Goal: Information Seeking & Learning: Find specific fact

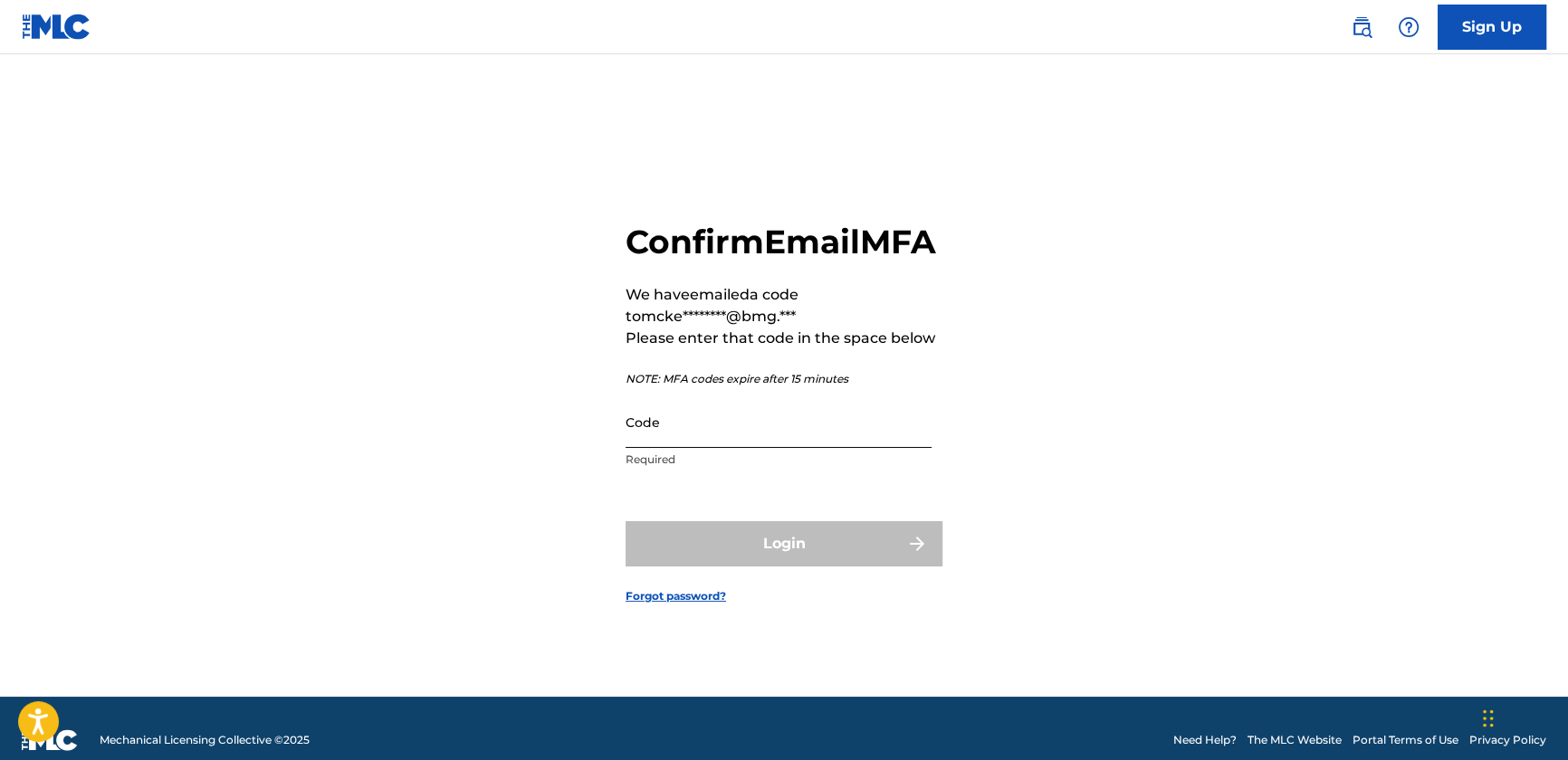
click at [796, 436] on input "Code" at bounding box center [779, 422] width 306 height 52
paste input "810423"
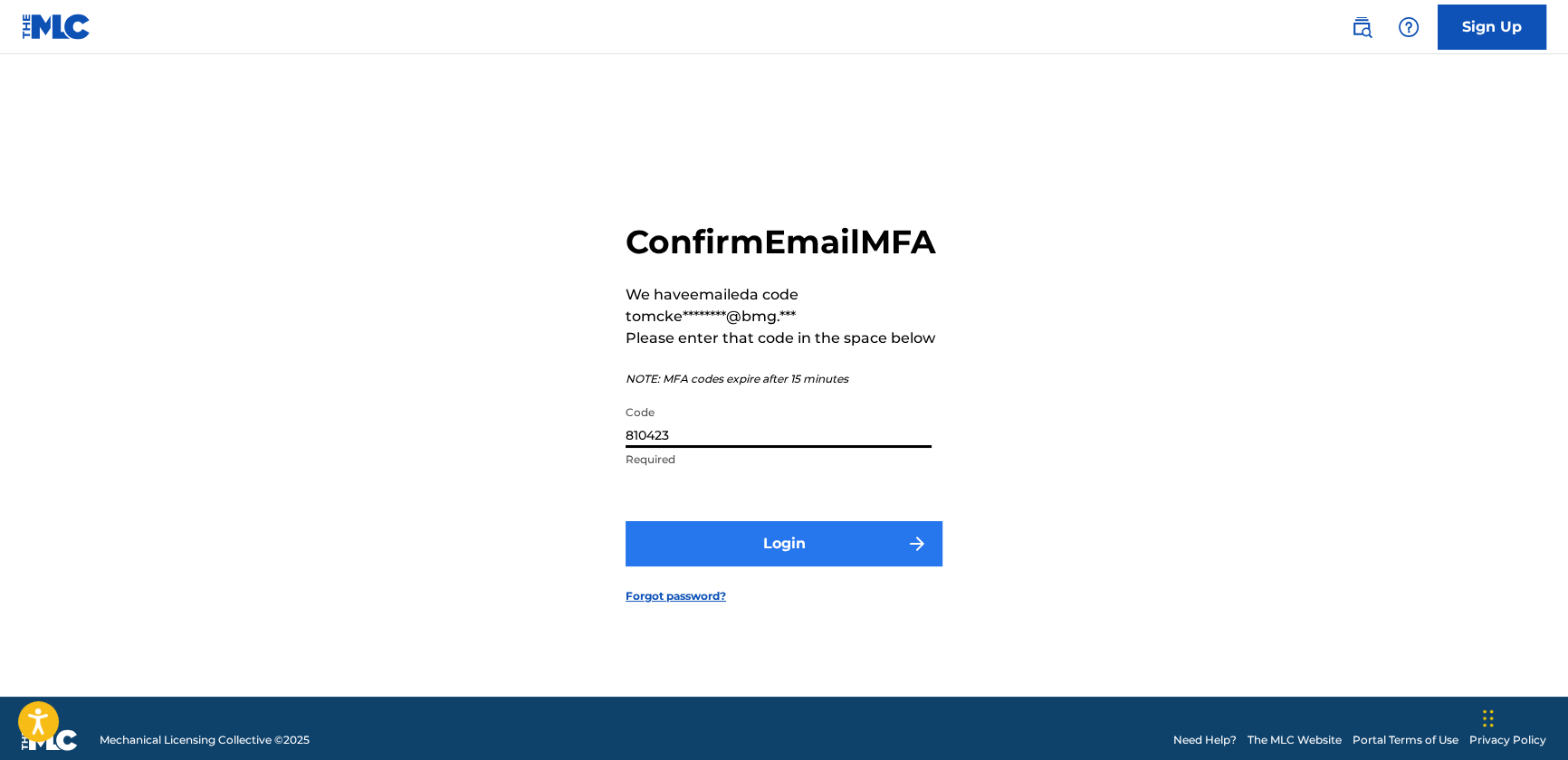
type input "810423"
click at [817, 562] on button "Login" at bounding box center [784, 544] width 317 height 45
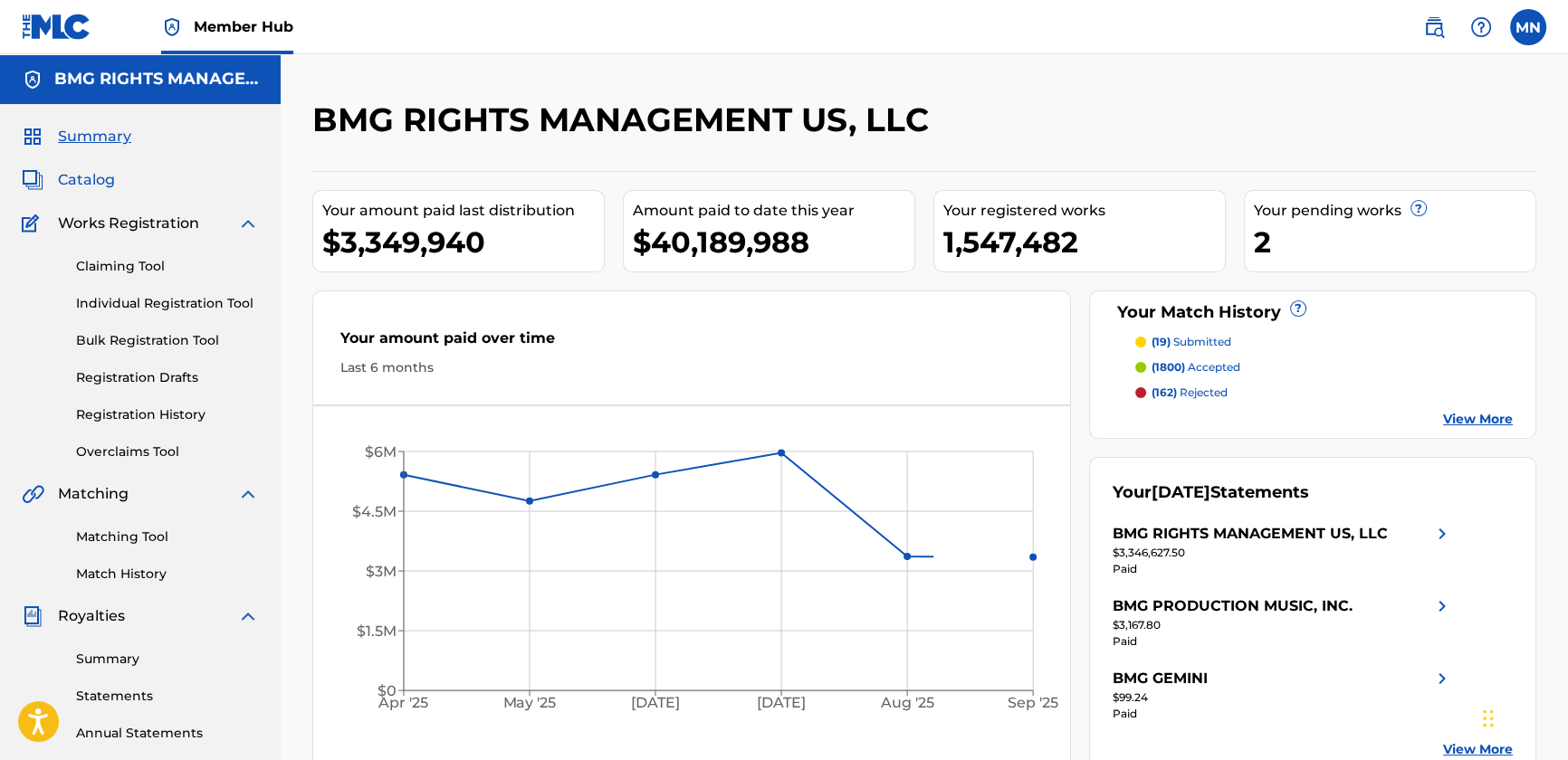
click at [110, 167] on div "Summary Catalog Works Registration Claiming Tool Individual Registration Tool B…" at bounding box center [140, 551] width 280 height 894
click at [100, 180] on span "Catalog" at bounding box center [87, 181] width 57 height 22
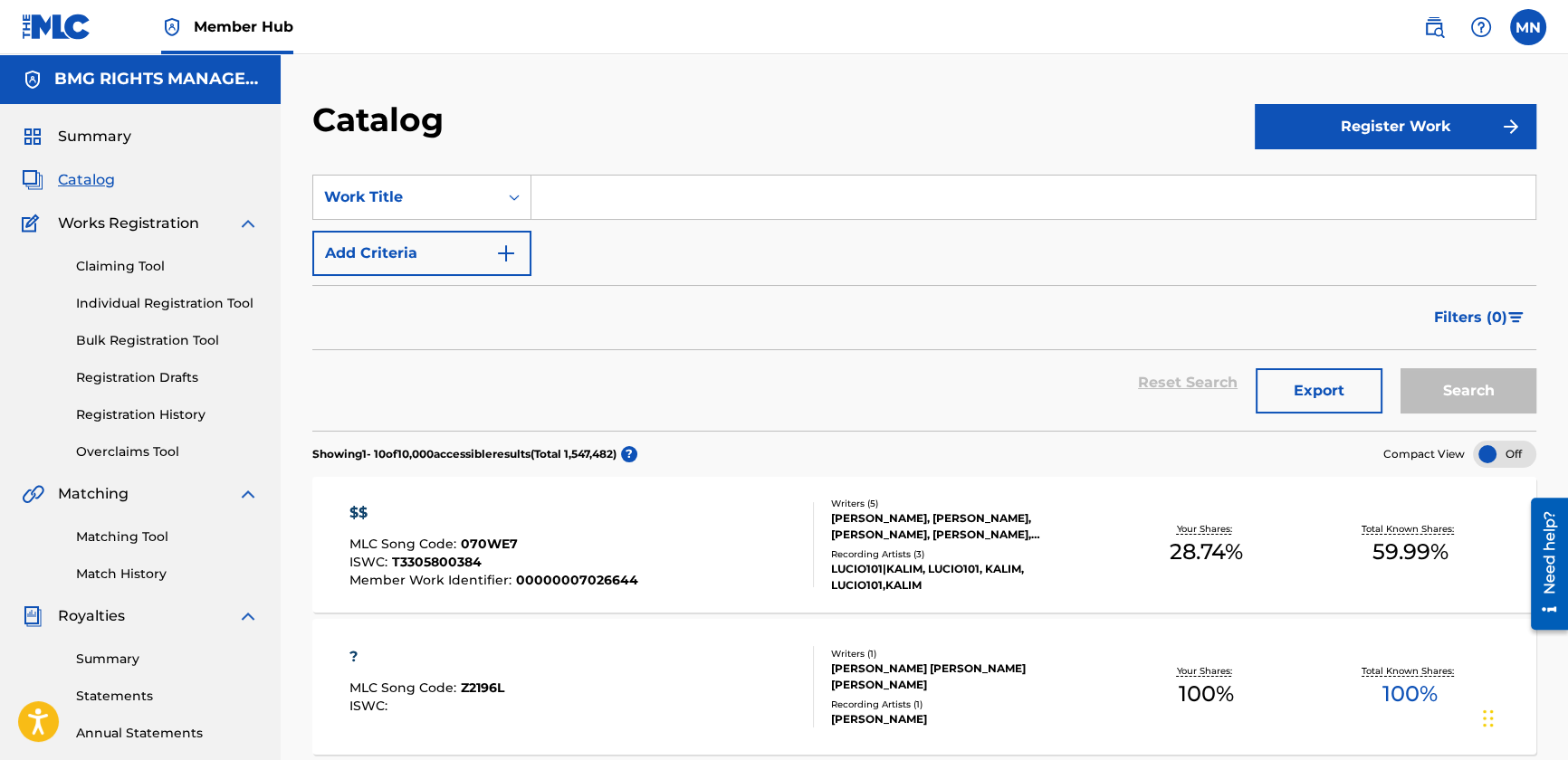
drag, startPoint x: 690, startPoint y: 183, endPoint x: 725, endPoint y: 219, distance: 50.2
click at [690, 183] on input "Search Form" at bounding box center [1032, 197] width 1004 height 43
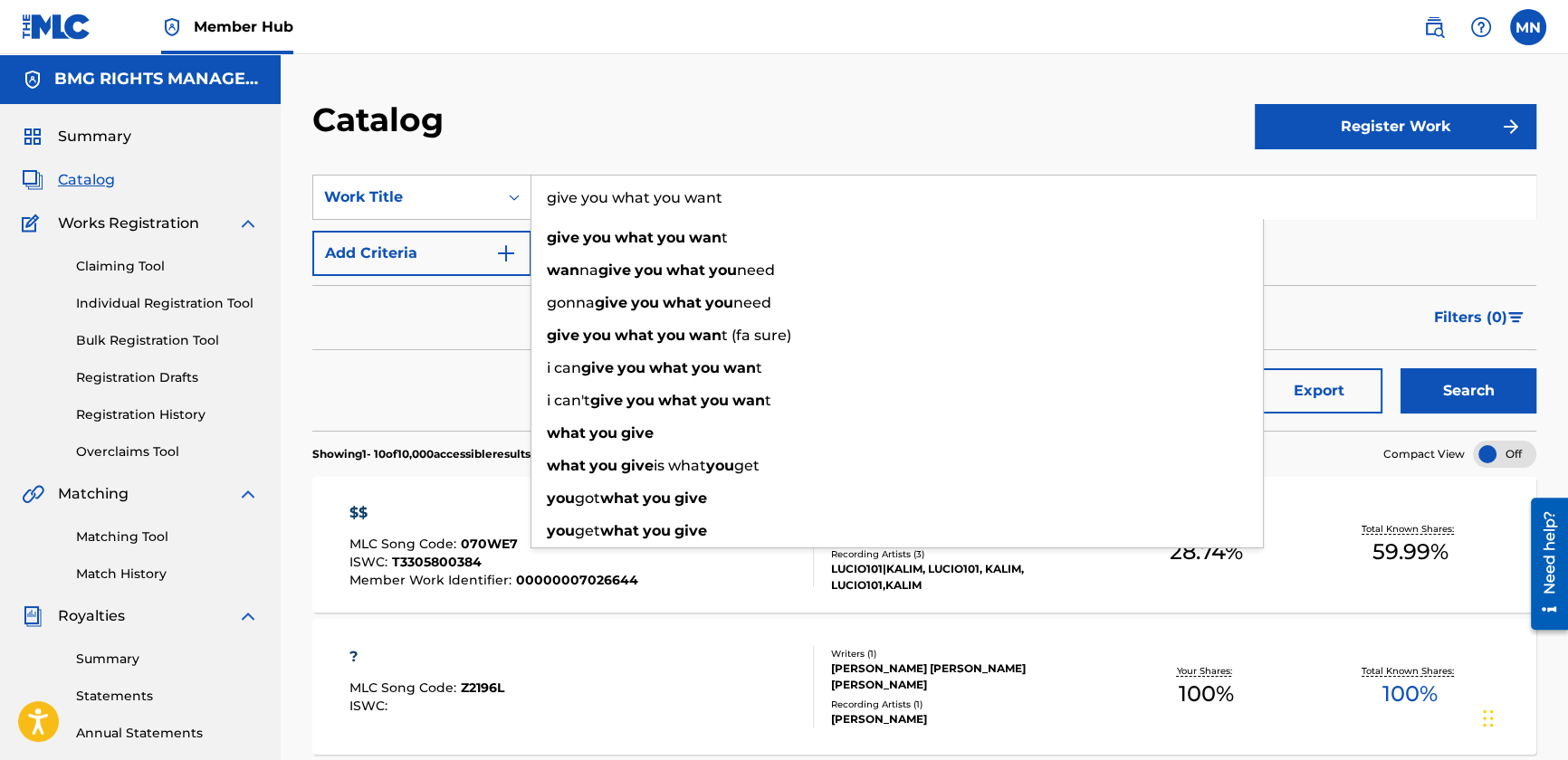
type input "give you what you want"
click at [1400, 368] on button "Search" at bounding box center [1468, 391] width 136 height 45
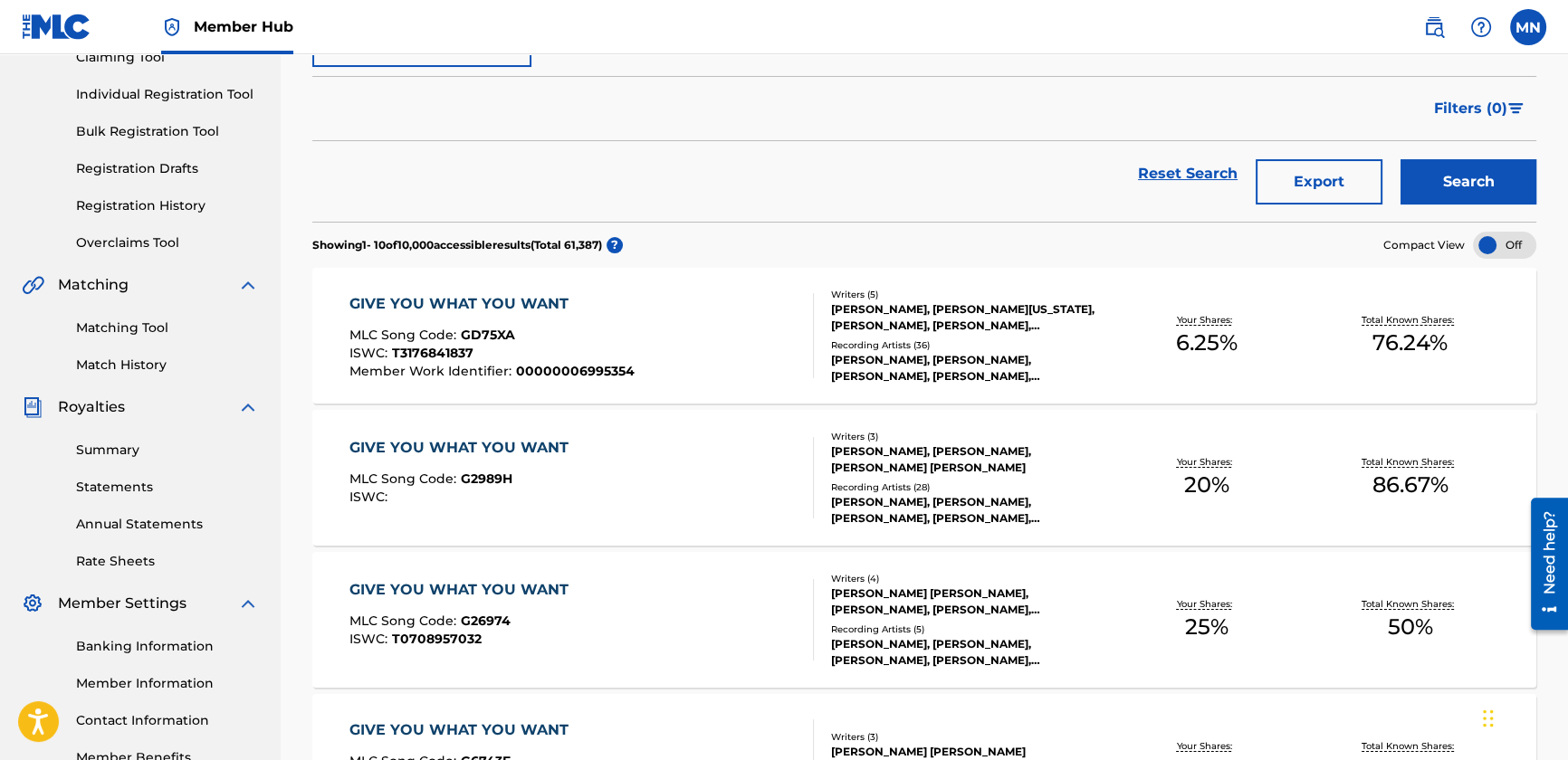
scroll to position [81, 0]
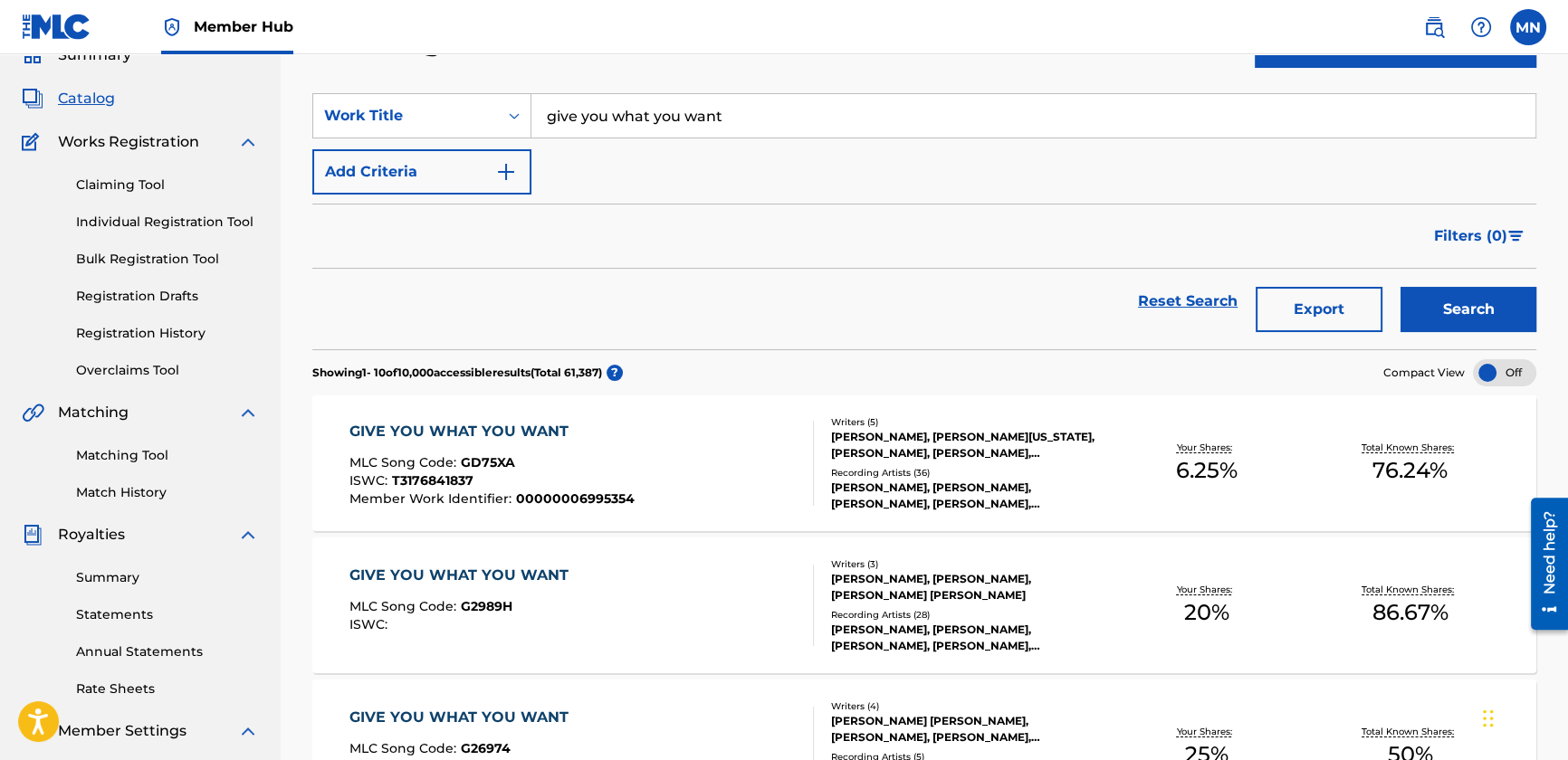
click at [624, 459] on div "MLC Song Code : GD75XA" at bounding box center [491, 465] width 285 height 18
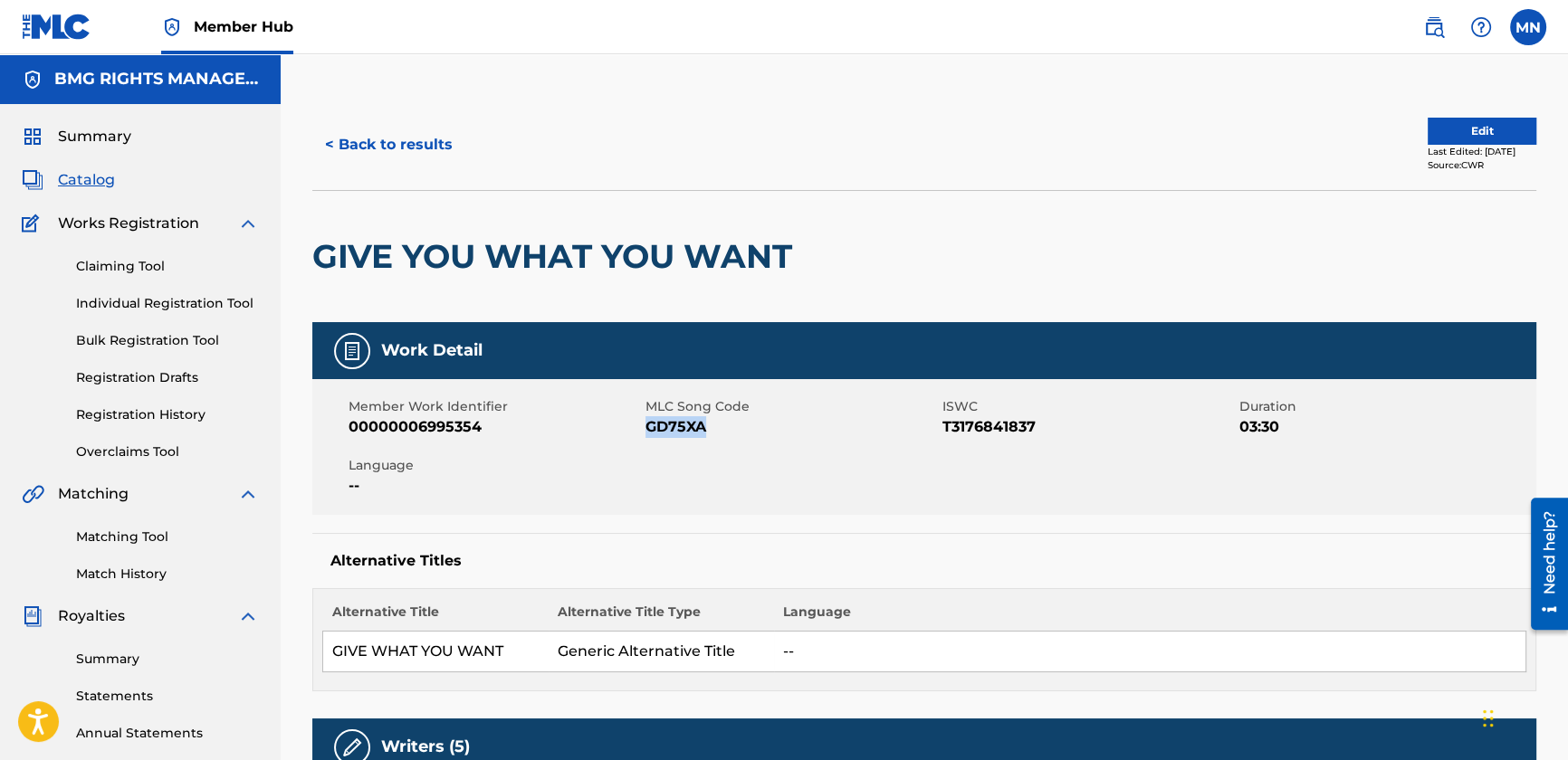
drag, startPoint x: 646, startPoint y: 428, endPoint x: 711, endPoint y: 427, distance: 65.0
click at [711, 427] on span "GD75XA" at bounding box center [791, 427] width 292 height 22
copy span "GD75XA"
click at [129, 538] on link "Matching Tool" at bounding box center [167, 537] width 183 height 19
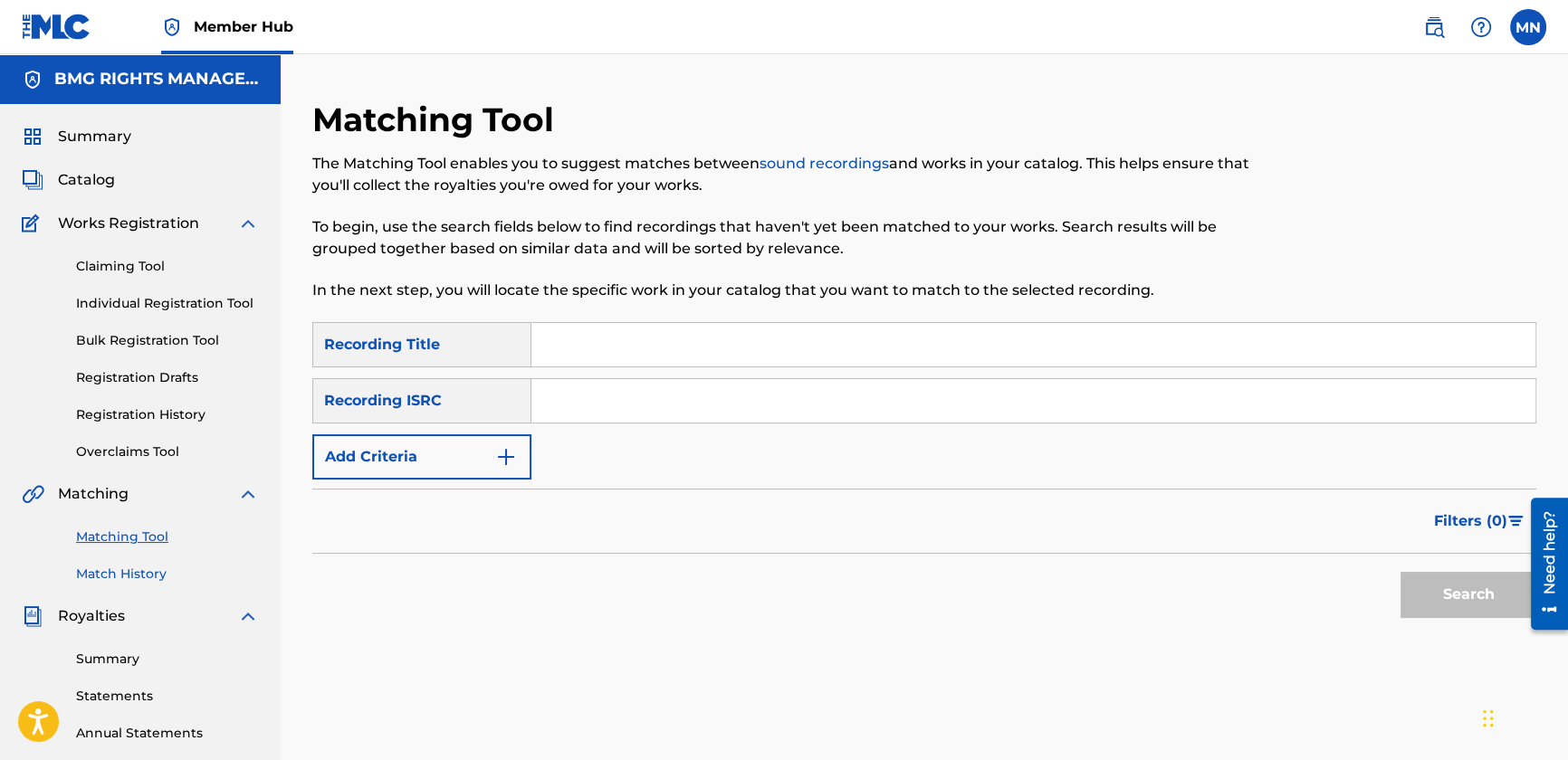
click at [120, 574] on link "Match History" at bounding box center [167, 574] width 183 height 19
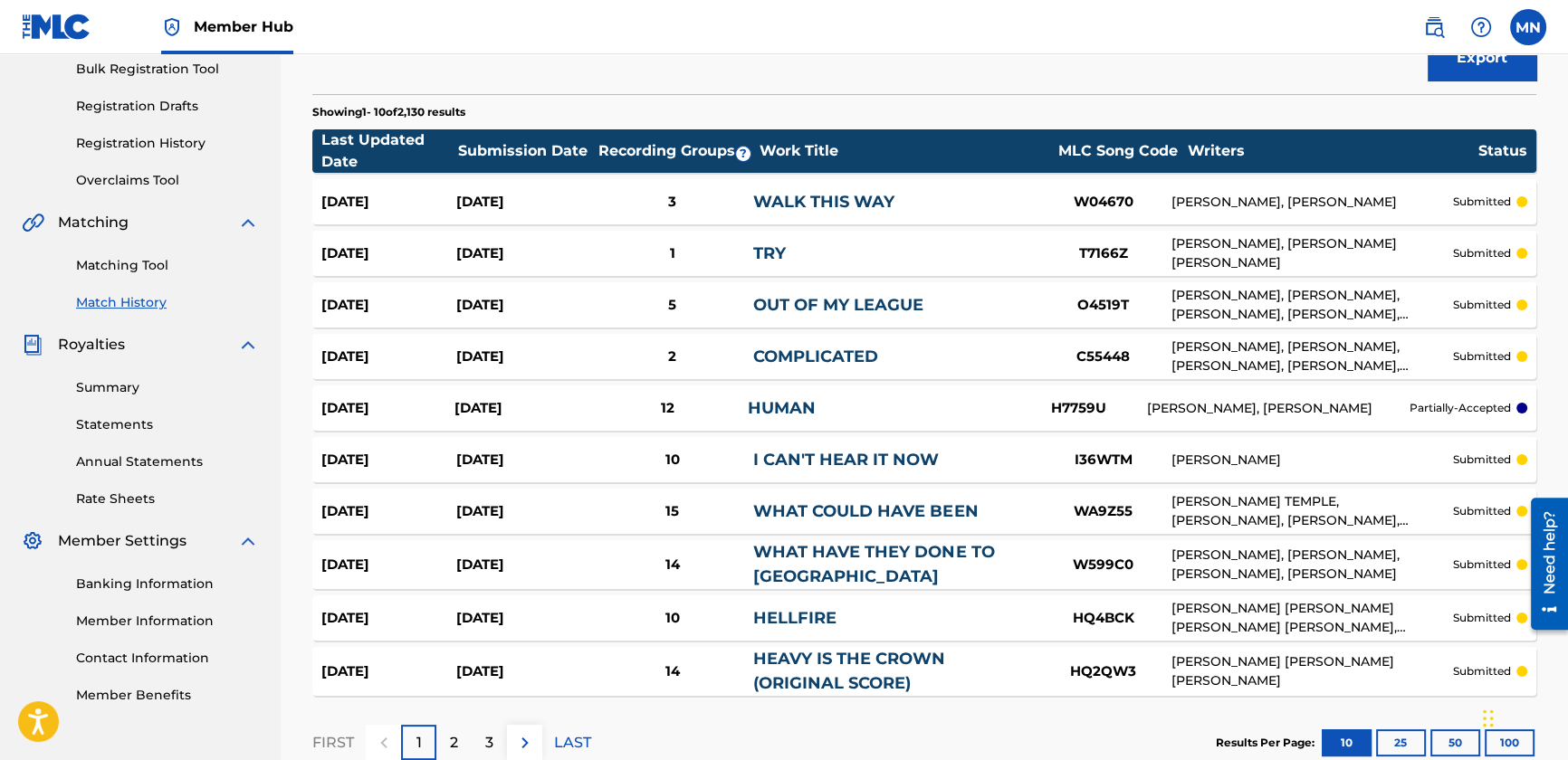
scroll to position [382, 0]
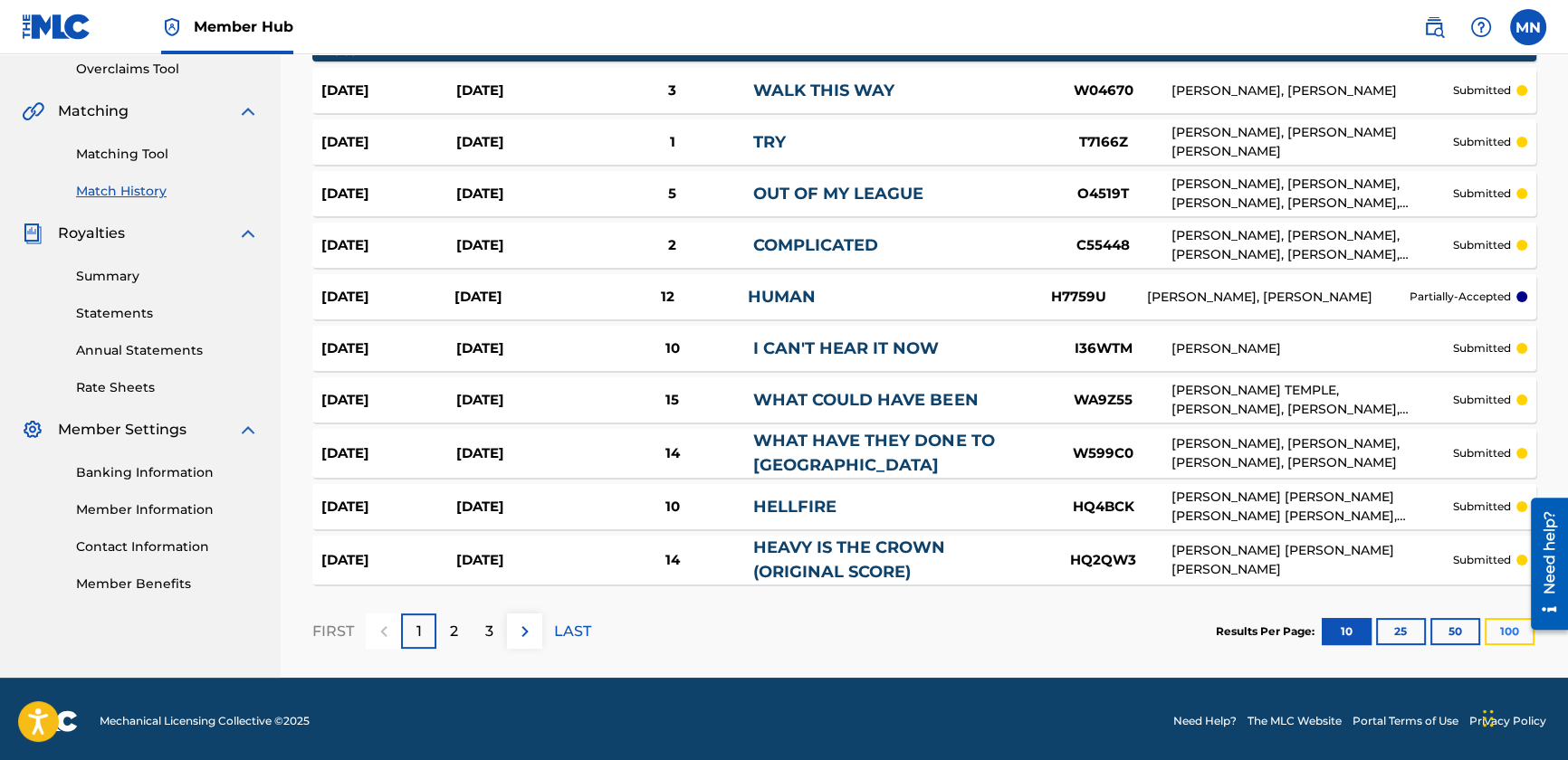
click at [1503, 622] on button "100" at bounding box center [1509, 631] width 50 height 27
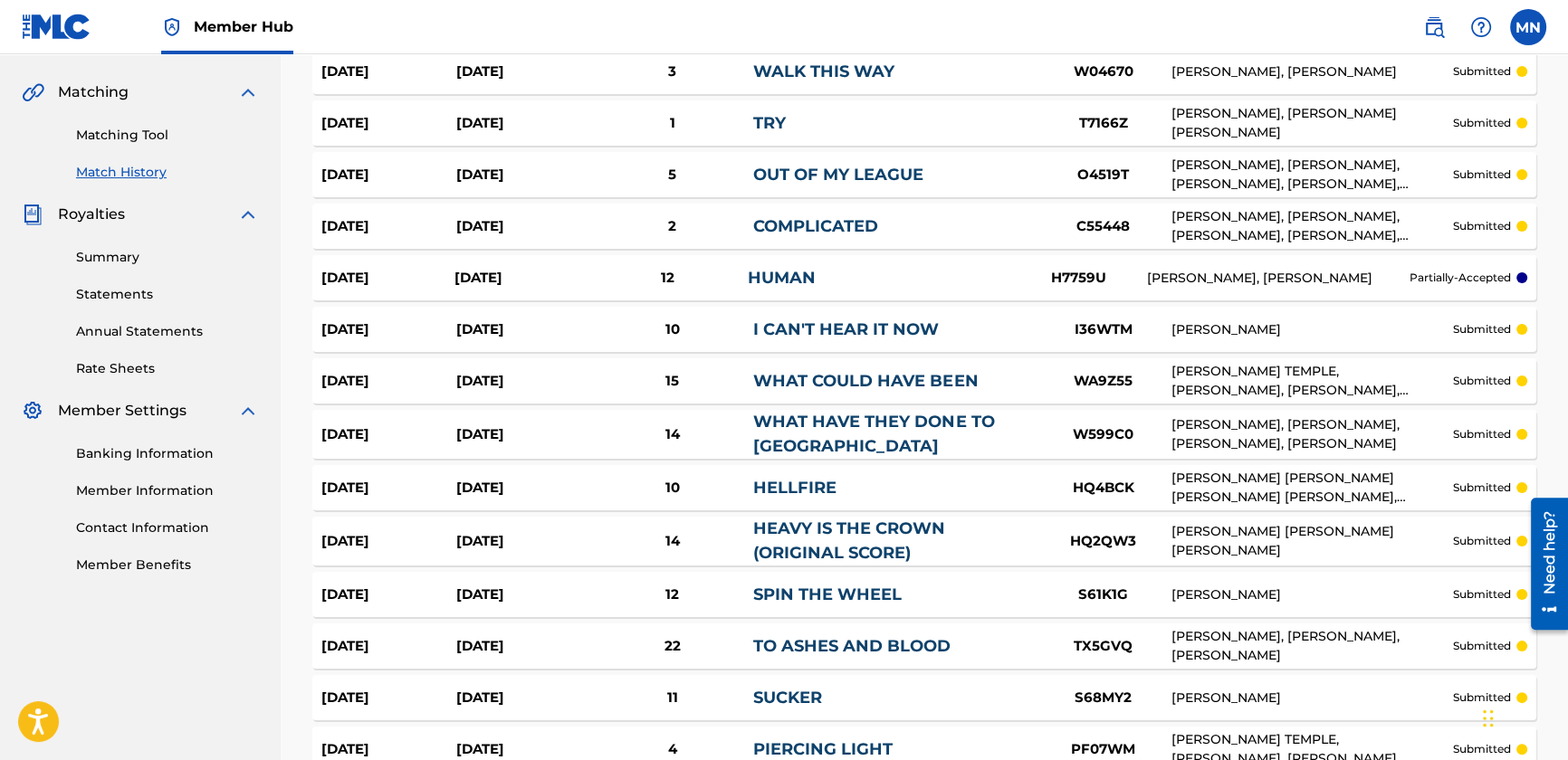
scroll to position [0, 0]
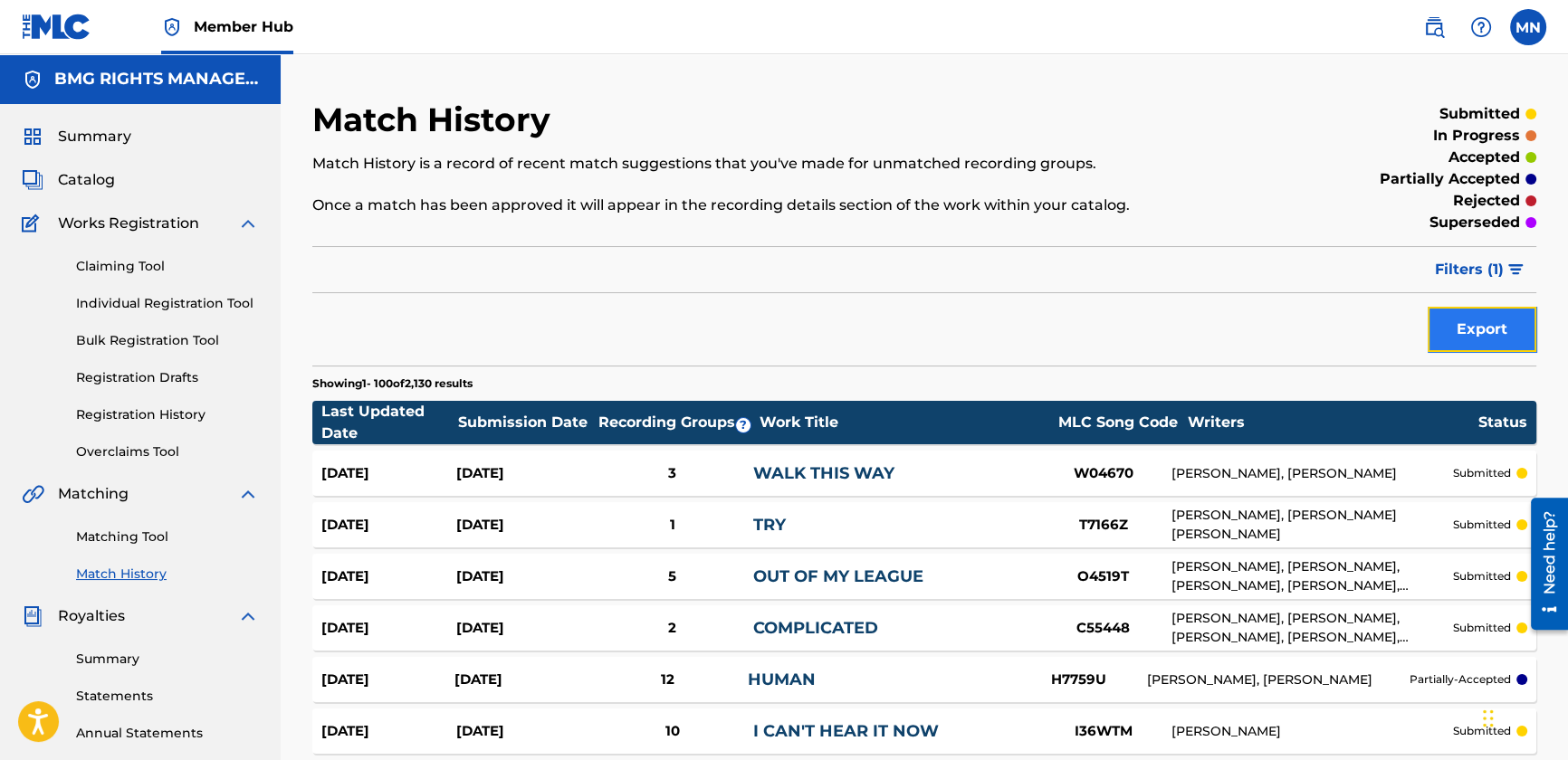
click at [1461, 316] on button "Export" at bounding box center [1482, 329] width 109 height 45
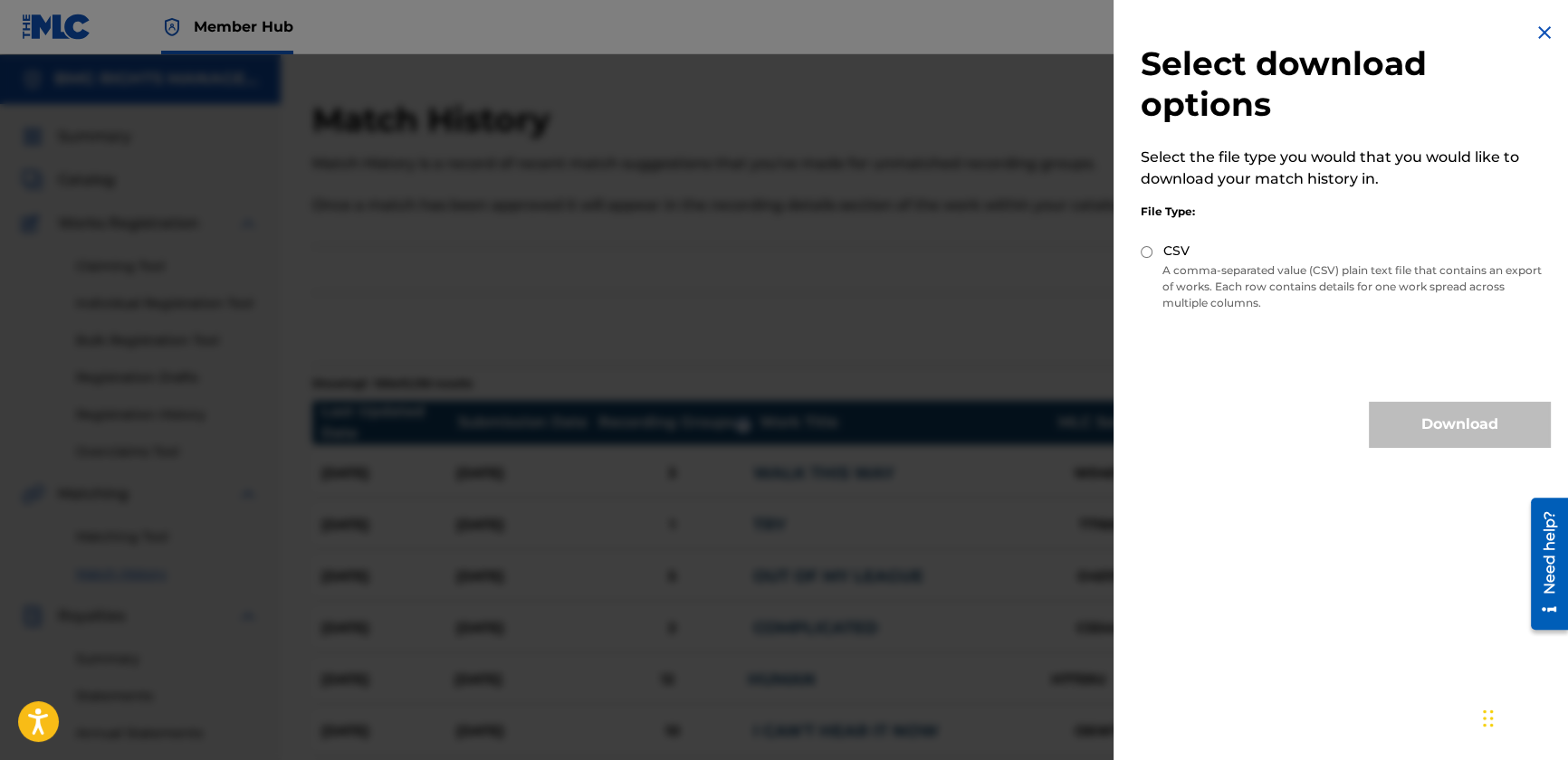
click at [1143, 251] on input "CSV" at bounding box center [1146, 251] width 12 height 12
radio input "true"
click at [1460, 417] on button "Download" at bounding box center [1459, 424] width 181 height 45
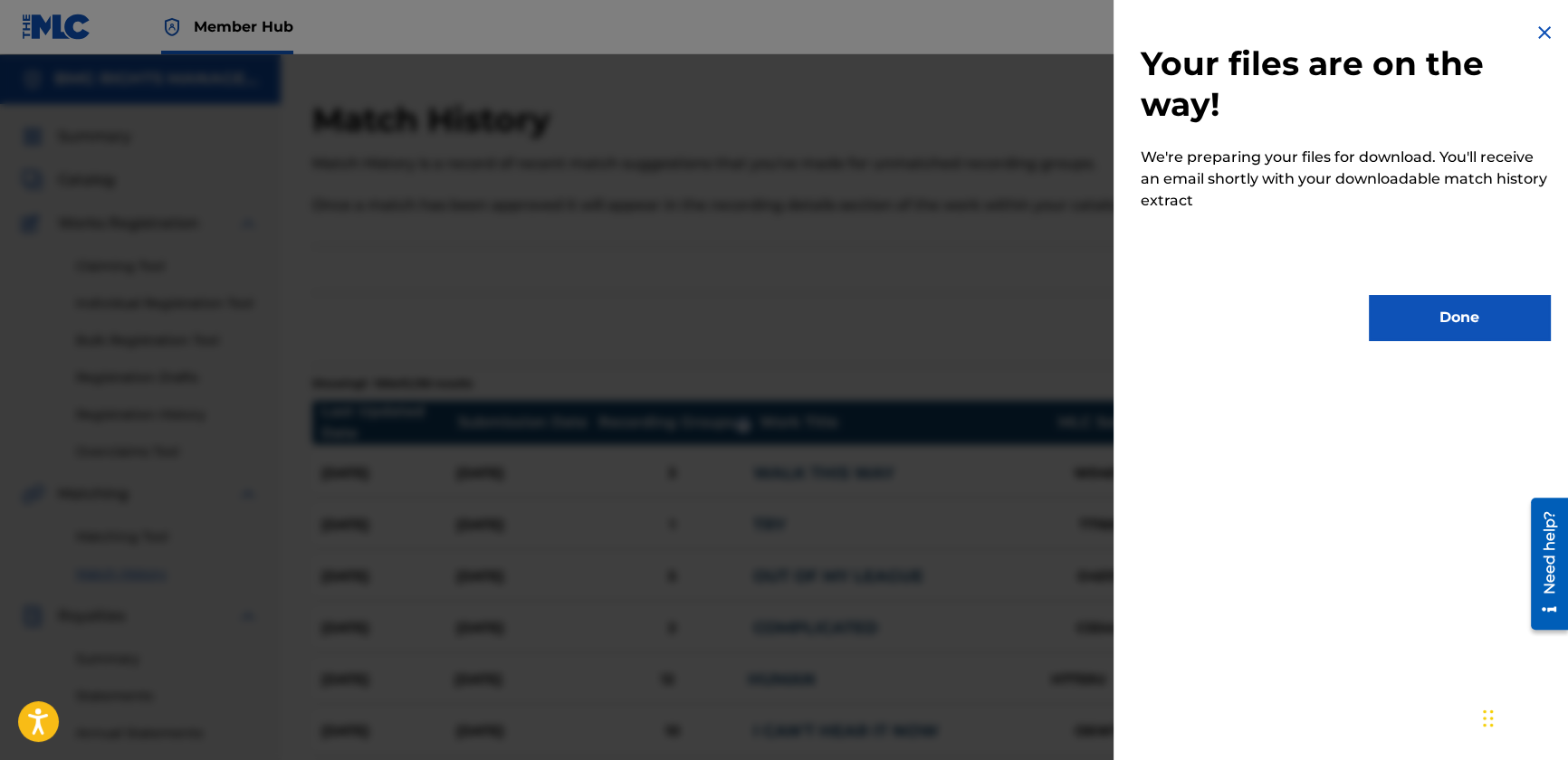
click at [1534, 40] on img at bounding box center [1545, 33] width 22 height 22
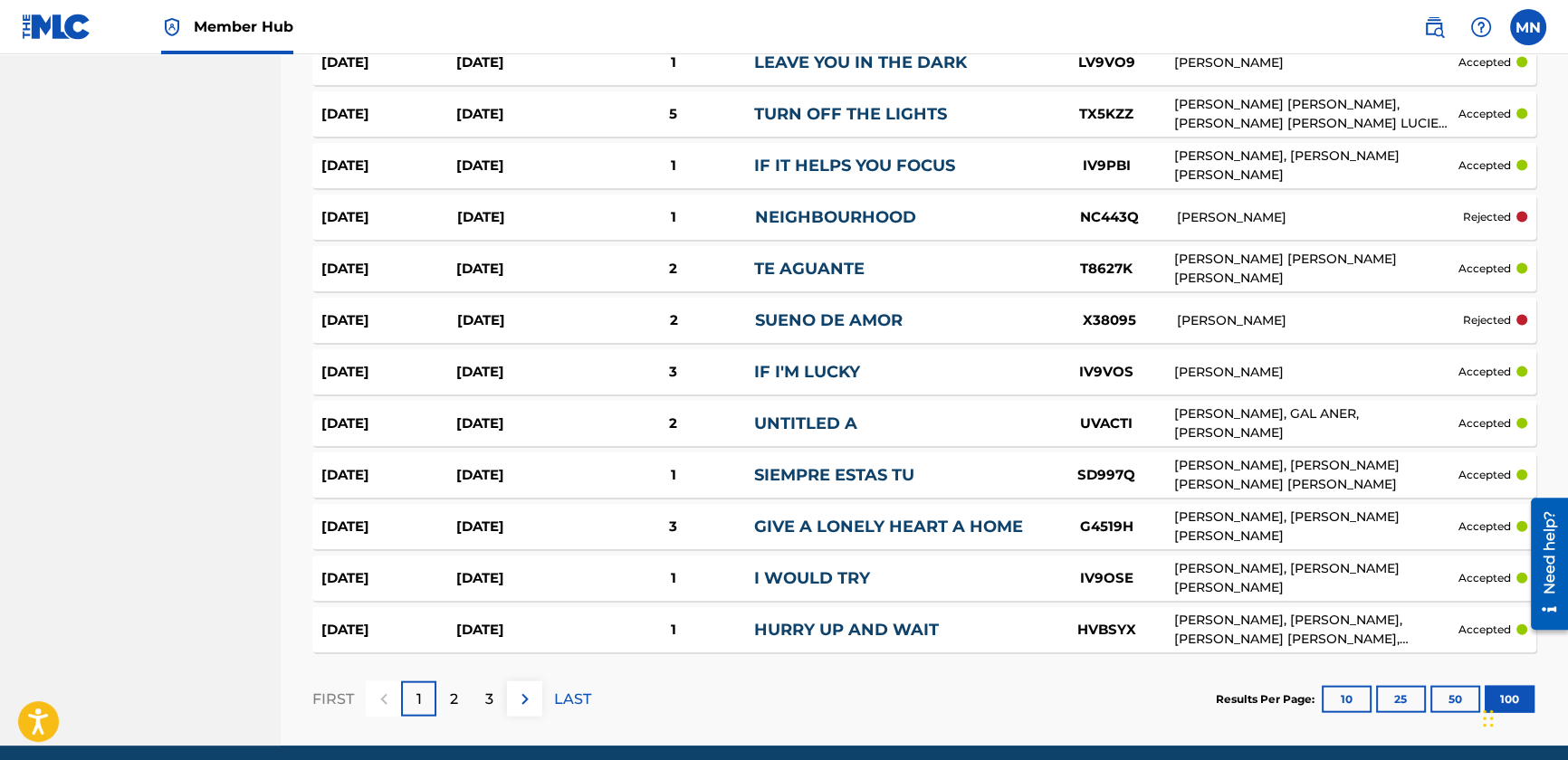
scroll to position [4991, 0]
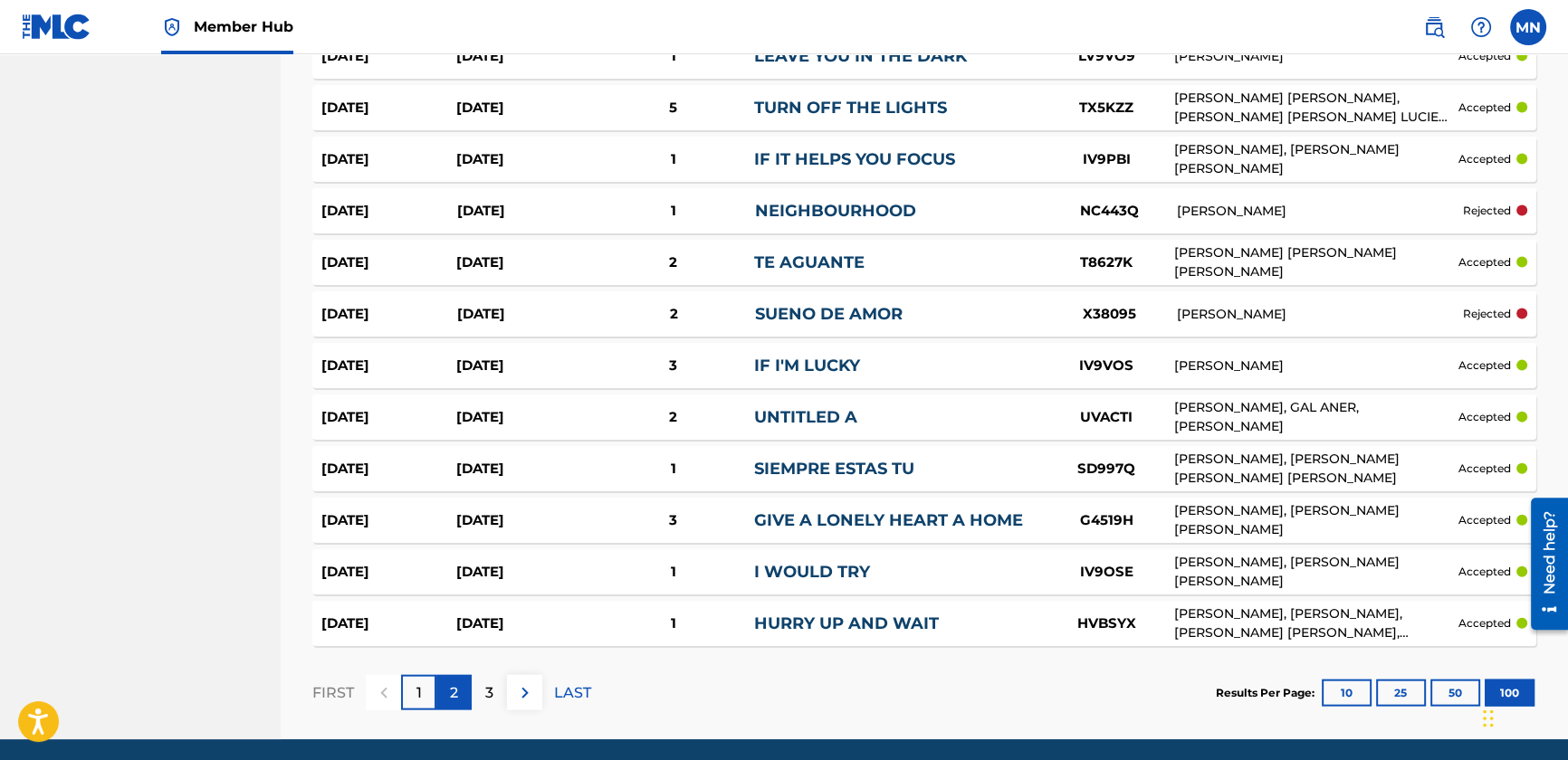
click at [438, 680] on div "2" at bounding box center [454, 693] width 35 height 35
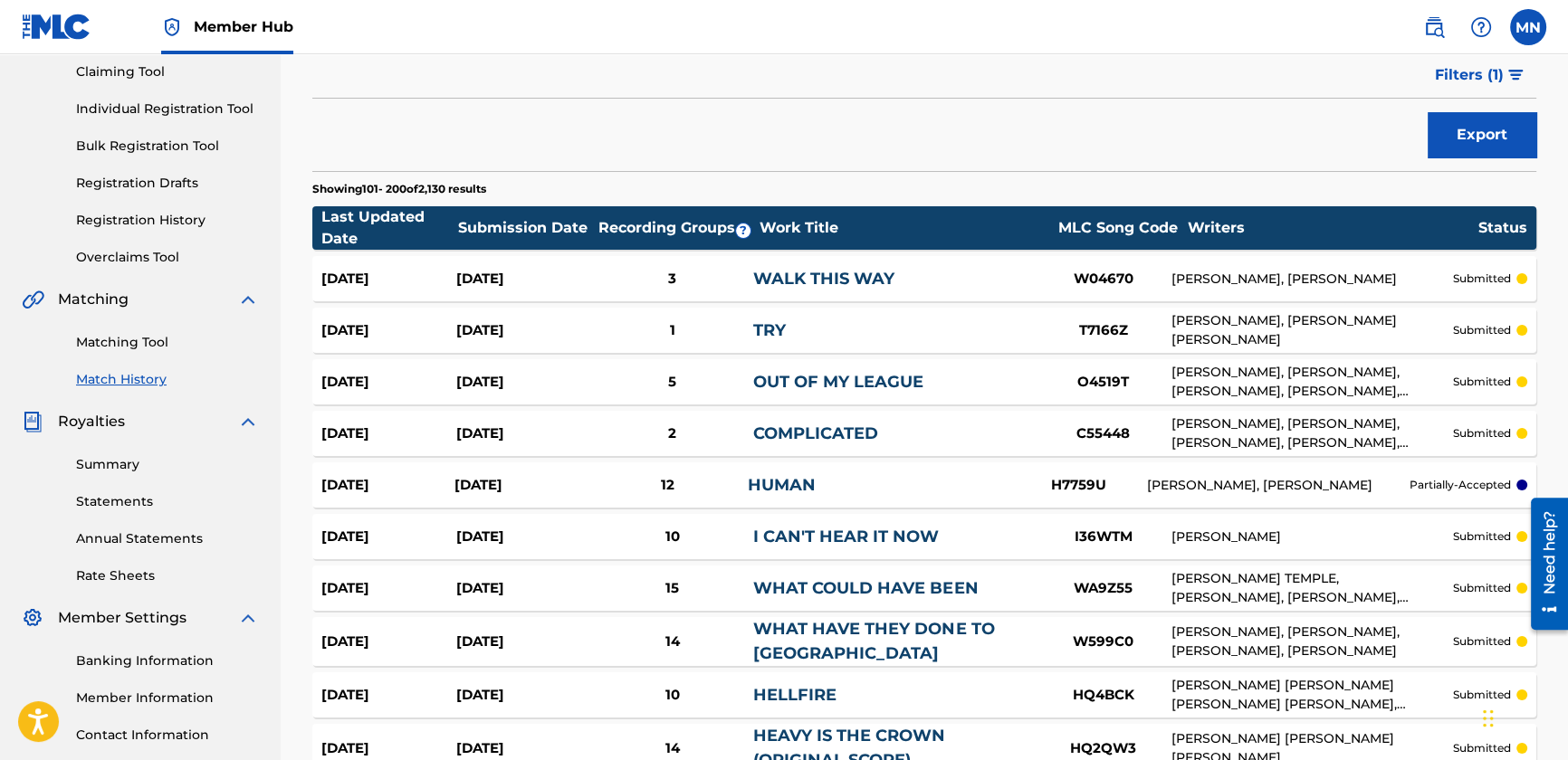
scroll to position [0, 0]
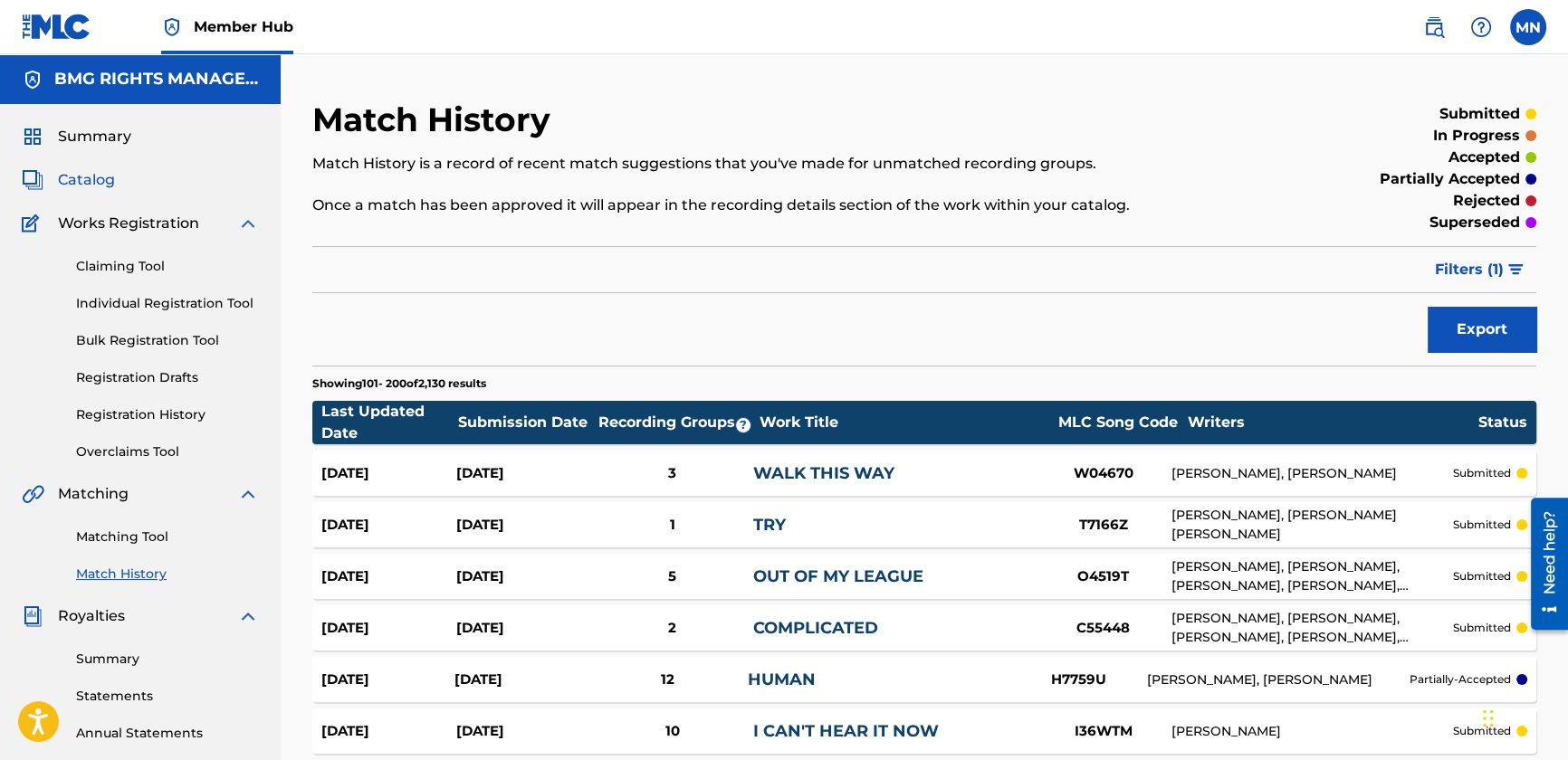
click at [85, 178] on span "Catalog" at bounding box center [87, 181] width 57 height 22
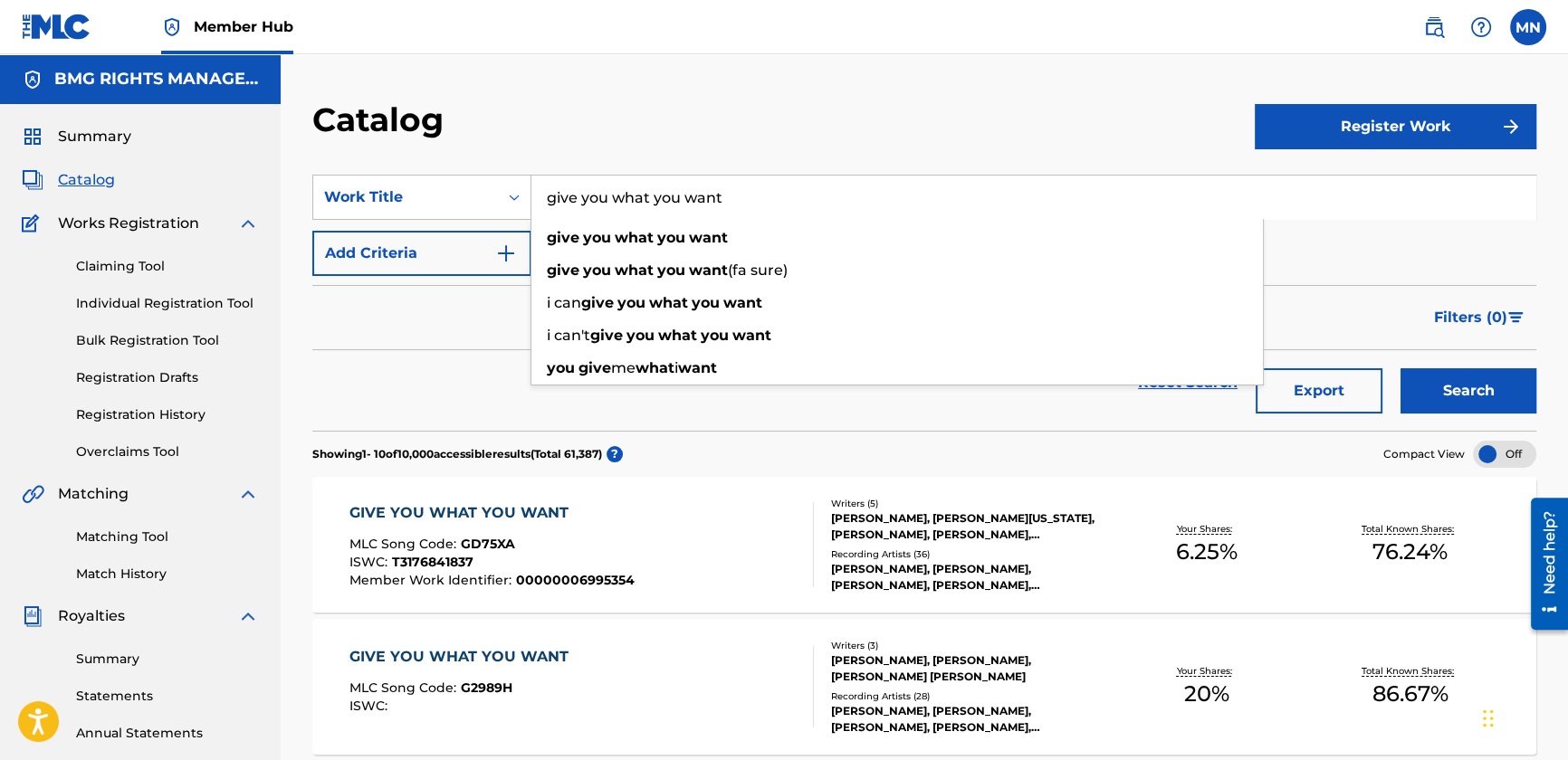
drag, startPoint x: 740, startPoint y: 206, endPoint x: 498, endPoint y: 172, distance: 244.4
click at [498, 172] on section "SearchWithCriteria58e7a44c-bf04-43c9-b2fd-1e8f3674d093 Work Title give you what…" at bounding box center [925, 291] width 1224 height 277
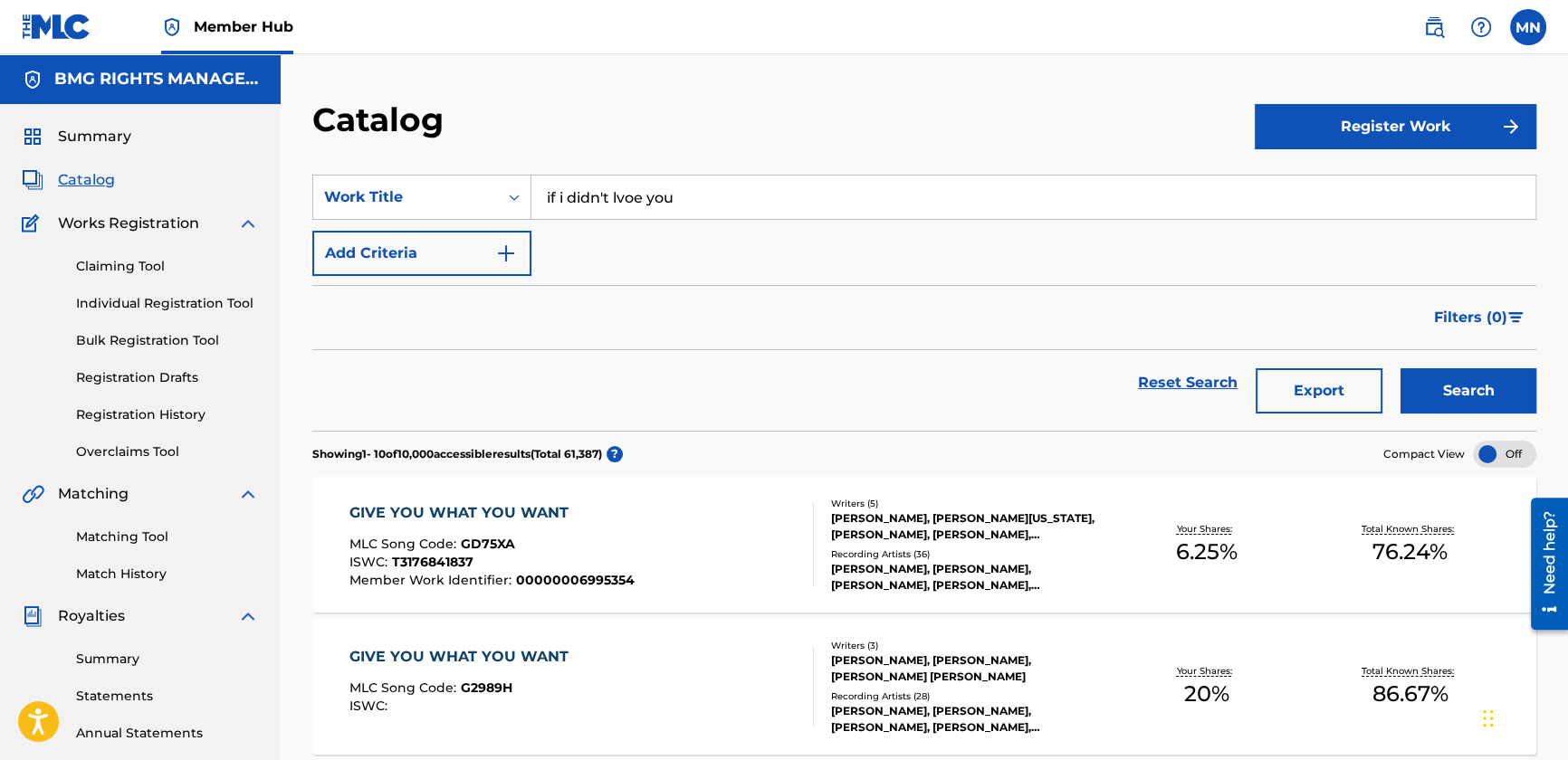
click at [1400, 368] on button "Search" at bounding box center [1468, 391] width 136 height 45
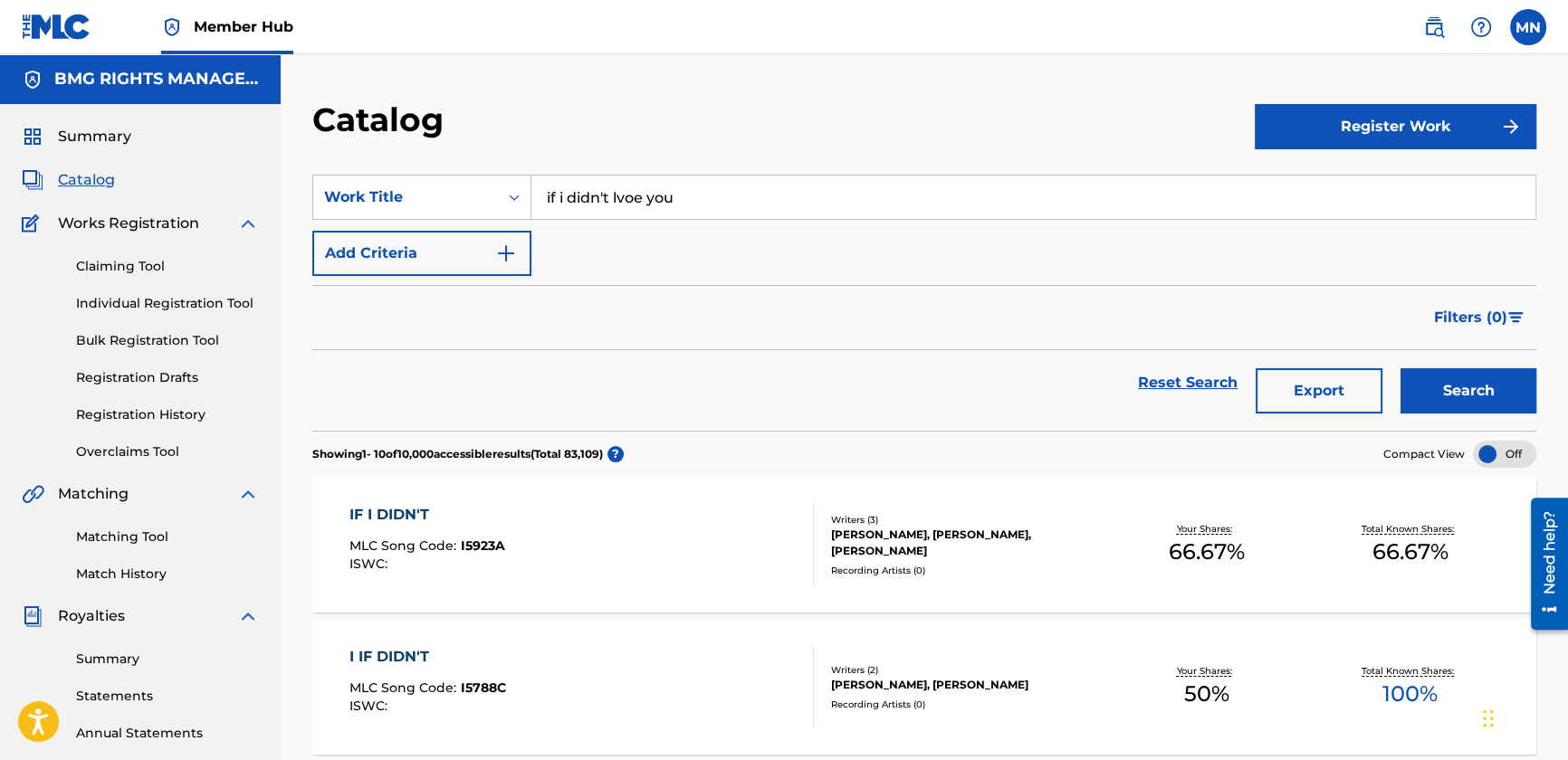
drag, startPoint x: 621, startPoint y: 198, endPoint x: 643, endPoint y: 199, distance: 22.0
click at [643, 199] on input "if i didn't lvoe you" at bounding box center [1032, 197] width 1004 height 43
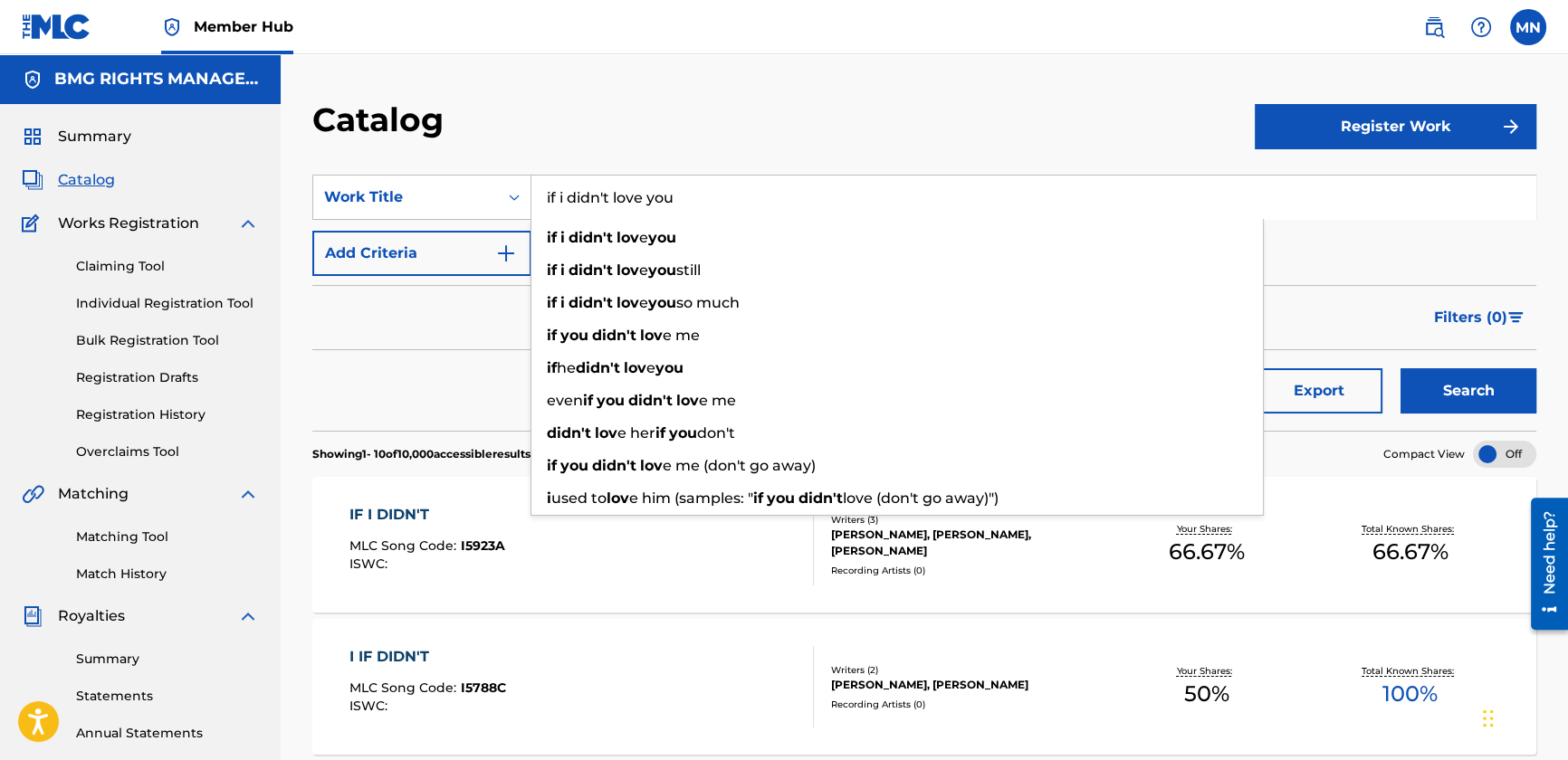
type input "if i didn't love you"
click at [1400, 368] on button "Search" at bounding box center [1468, 391] width 136 height 45
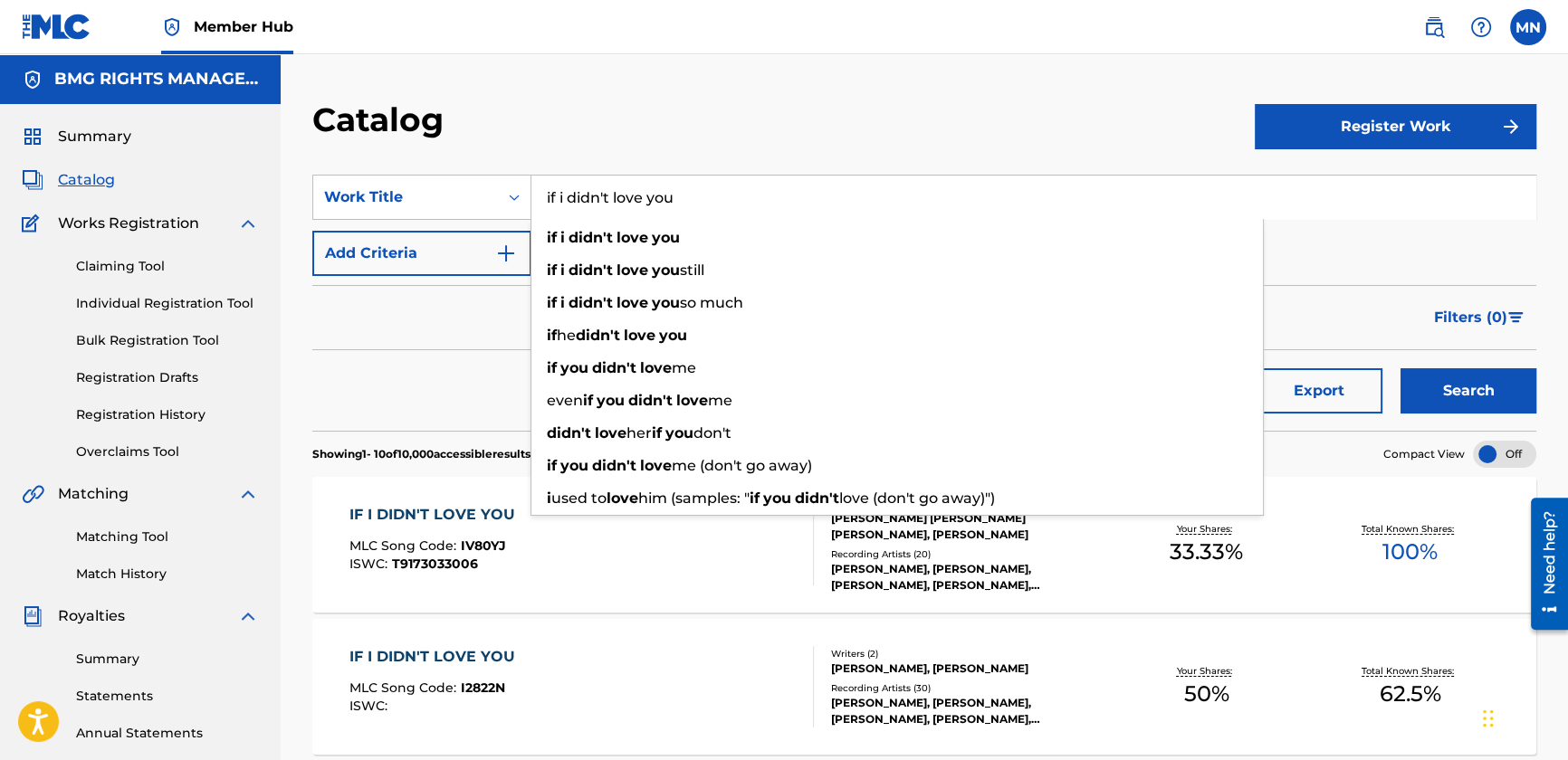
click at [467, 134] on div "Catalog" at bounding box center [784, 126] width 942 height 53
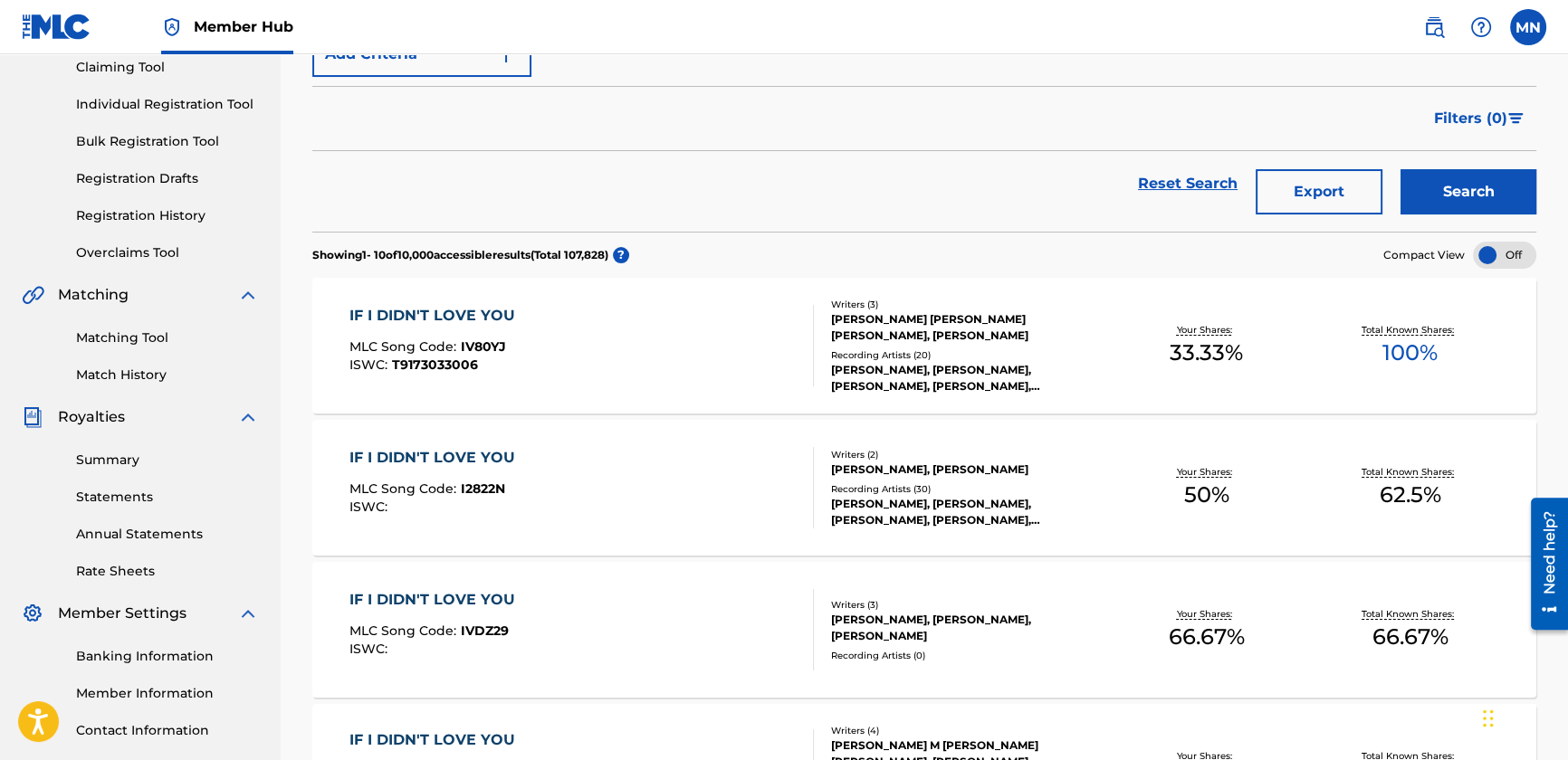
scroll to position [81, 0]
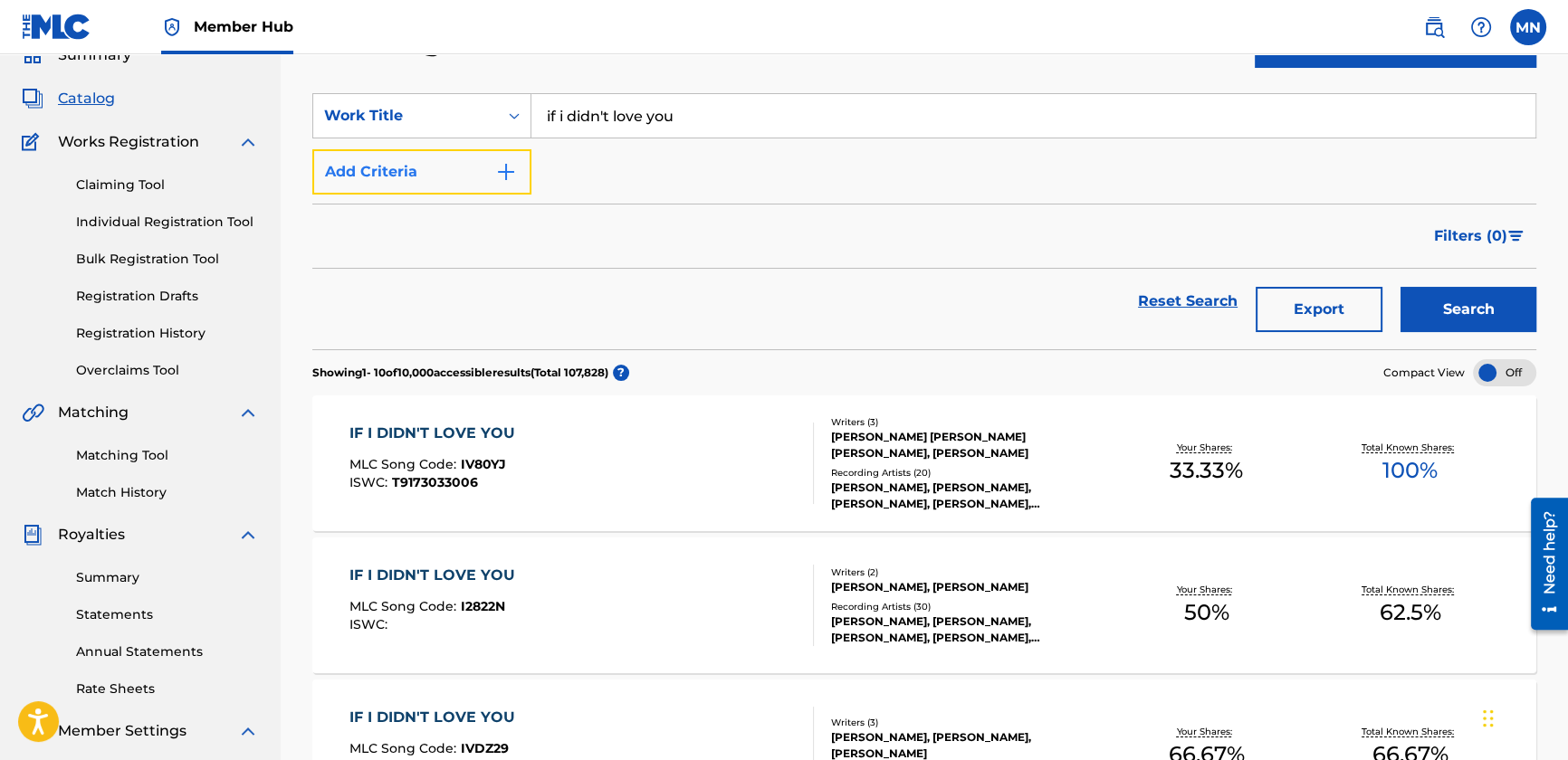
click at [386, 176] on button "Add Criteria" at bounding box center [422, 171] width 219 height 45
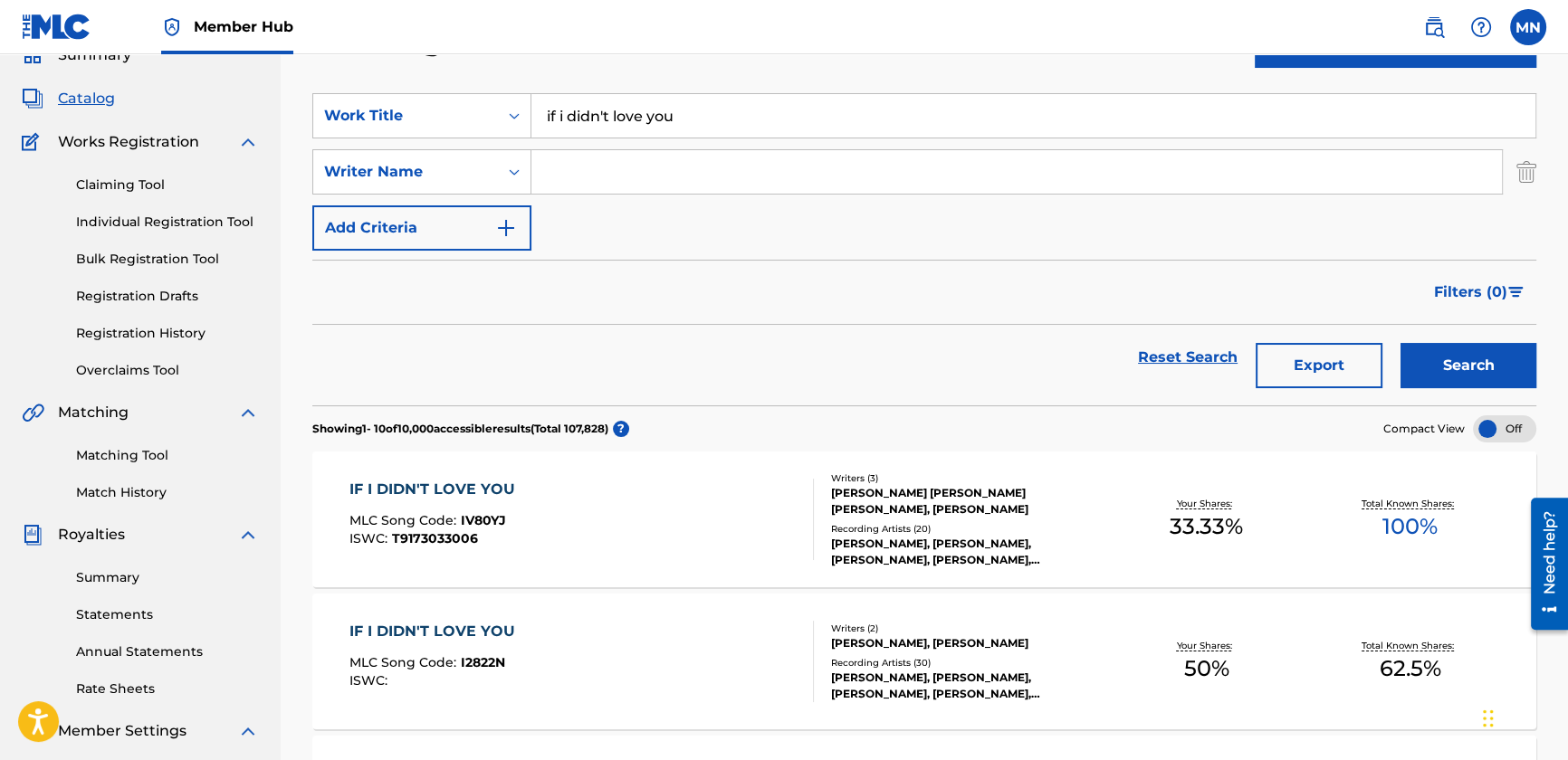
click at [762, 162] on input "Search Form" at bounding box center [1016, 171] width 971 height 43
type input "[PERSON_NAME]"
click at [1400, 343] on button "Search" at bounding box center [1468, 365] width 136 height 45
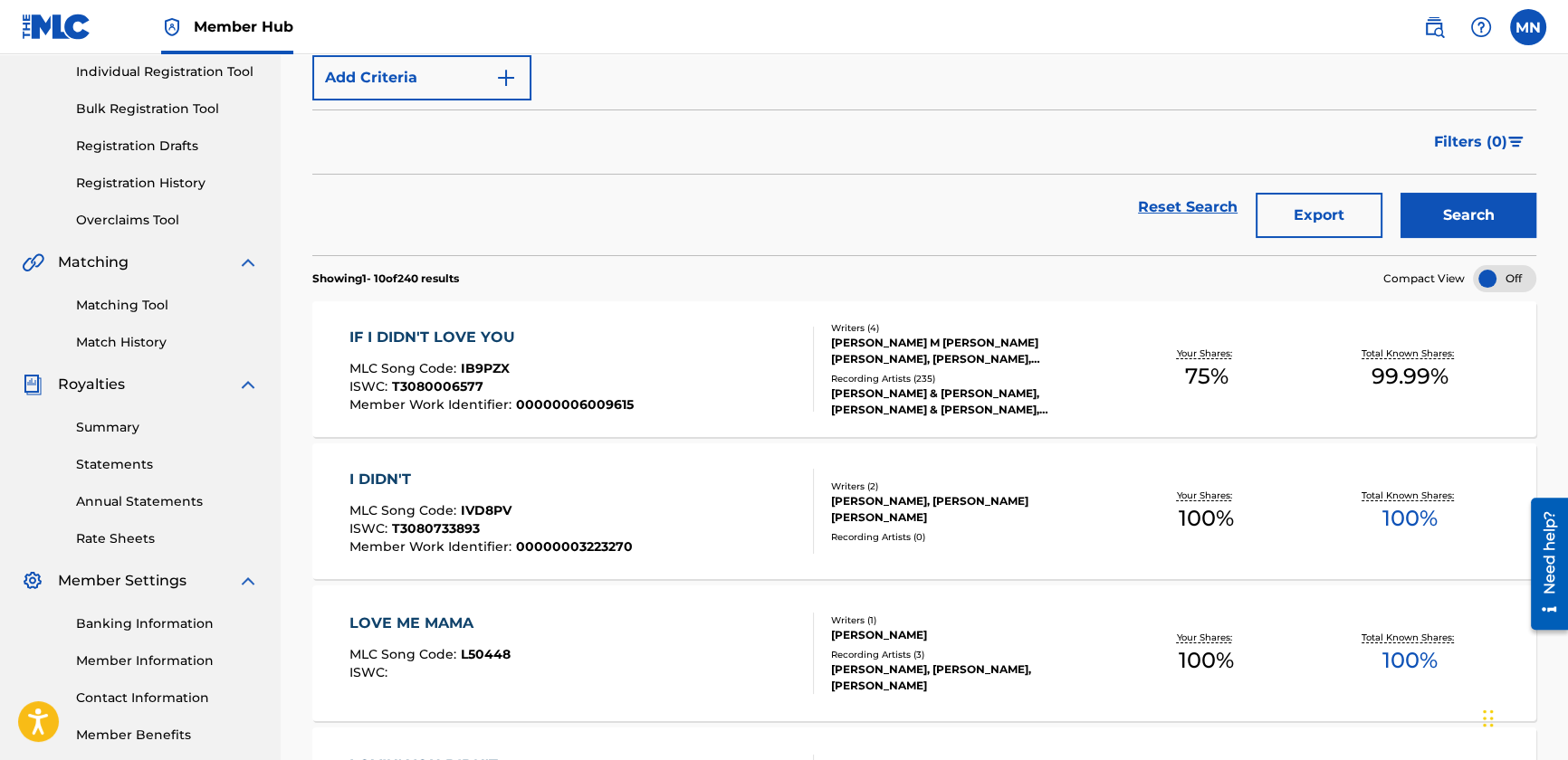
scroll to position [246, 0]
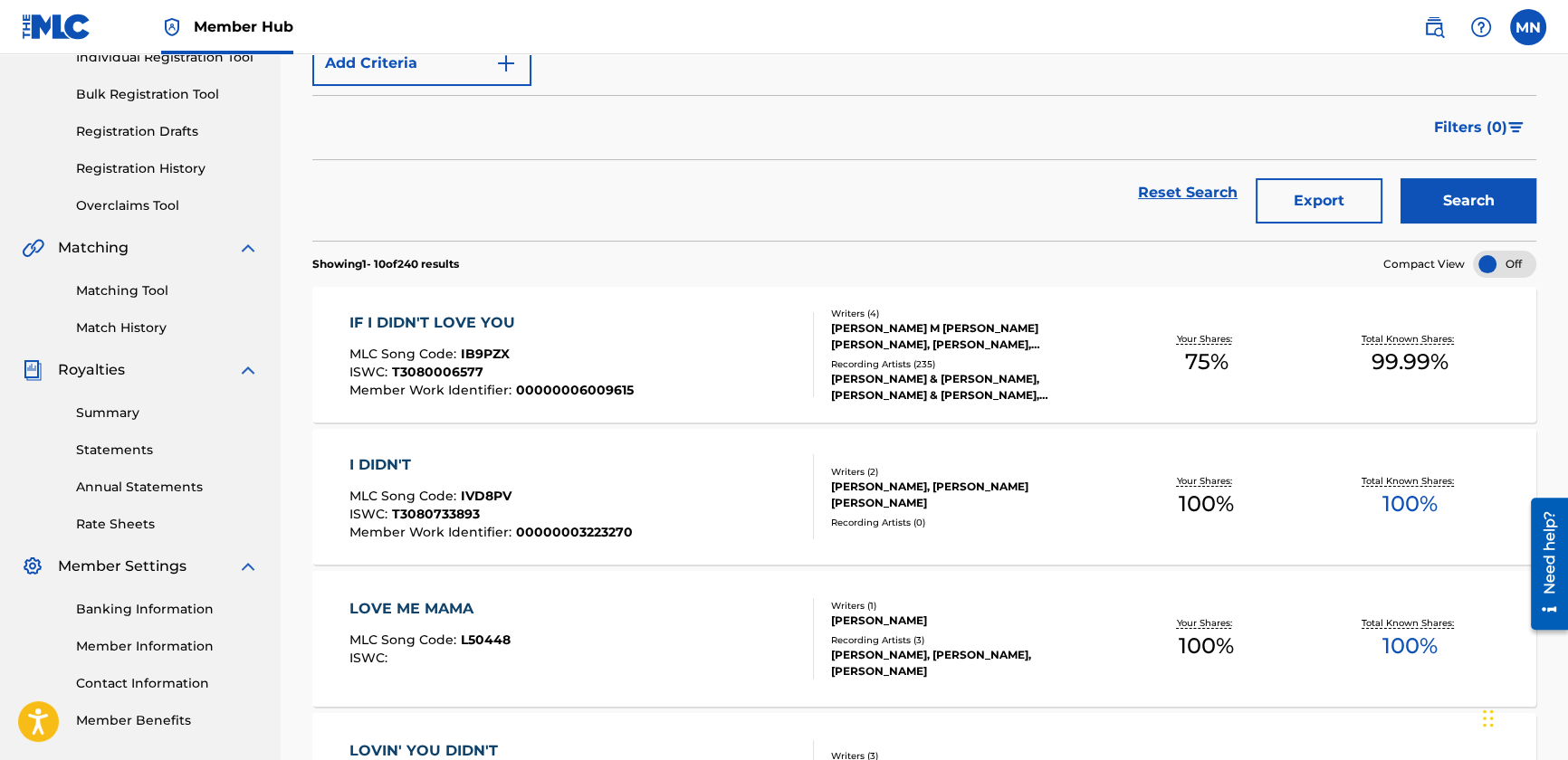
click at [571, 357] on div "MLC Song Code : IB9PZX" at bounding box center [491, 357] width 284 height 18
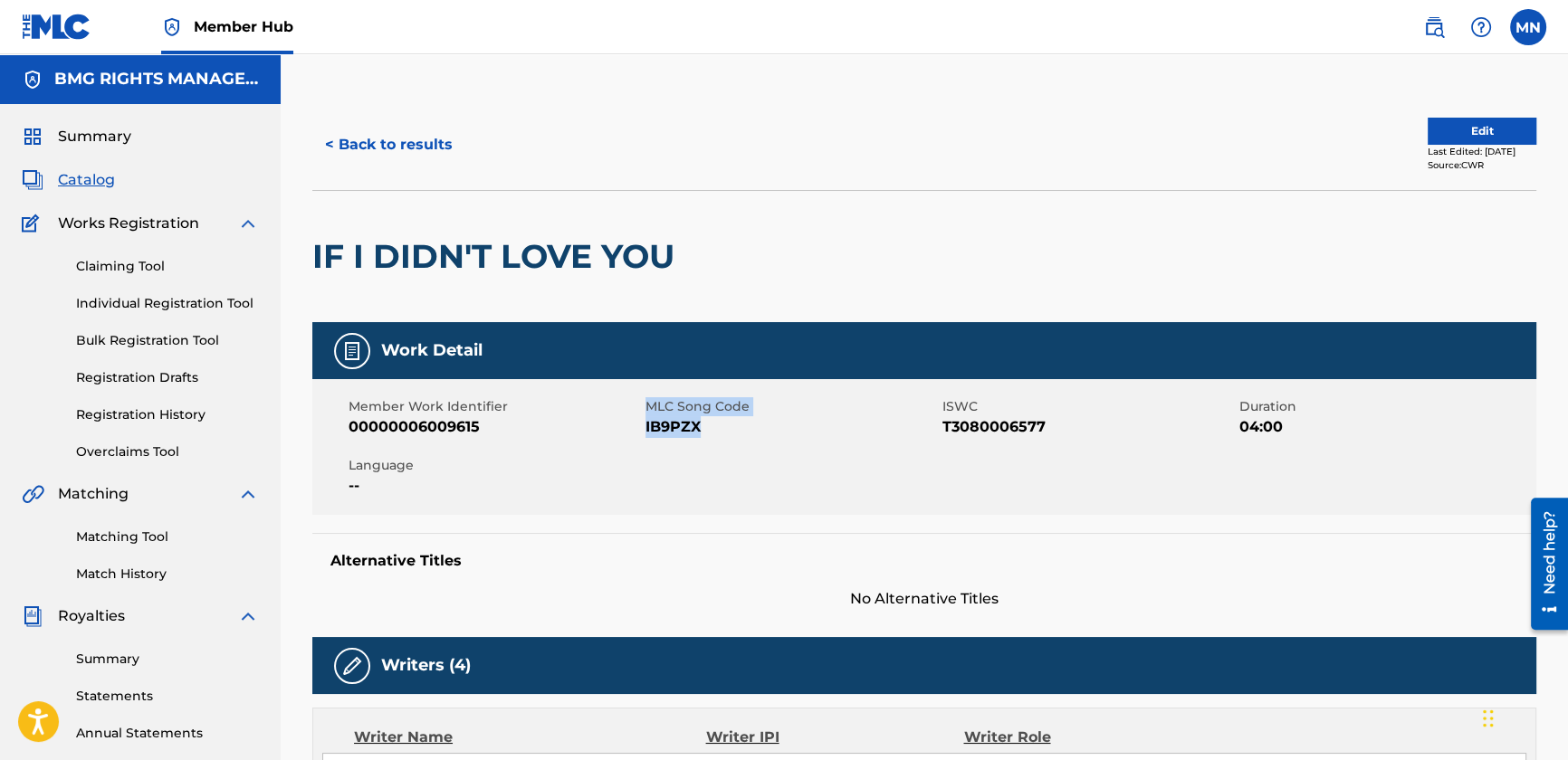
drag, startPoint x: 643, startPoint y: 421, endPoint x: 733, endPoint y: 417, distance: 90.1
click at [733, 417] on div "Member Work Identifier 00000006009615 MLC Song Code IB9PZX ISWC T3080006577 Dur…" at bounding box center [925, 446] width 1224 height 135
drag, startPoint x: 733, startPoint y: 417, endPoint x: 637, endPoint y: 433, distance: 97.3
click at [637, 433] on span "00000006009615" at bounding box center [494, 427] width 292 height 22
drag, startPoint x: 643, startPoint y: 427, endPoint x: 713, endPoint y: 422, distance: 70.2
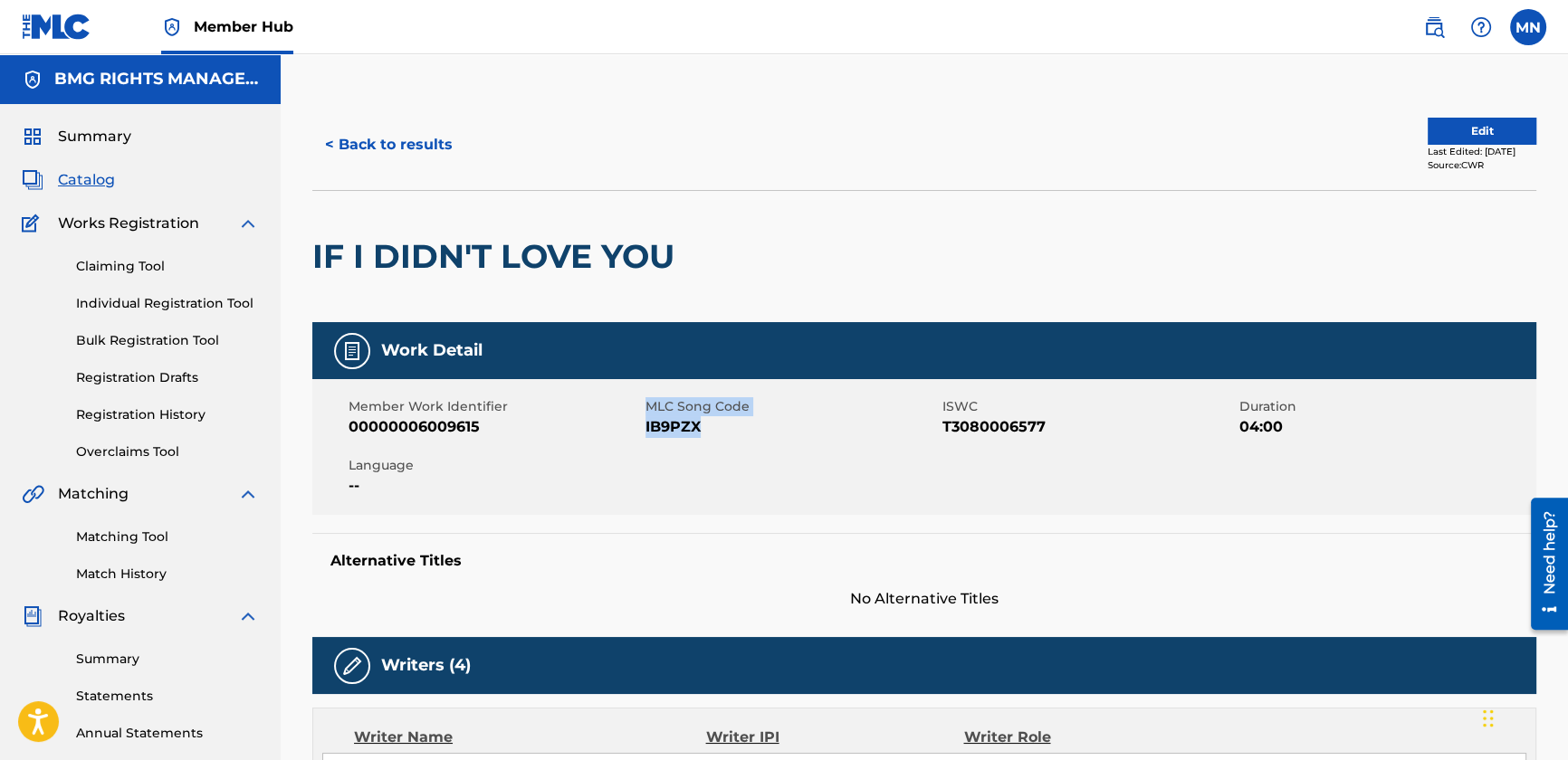
click at [713, 422] on div "Member Work Identifier 00000006009615 MLC Song Code IB9PZX ISWC T3080006577 Dur…" at bounding box center [925, 446] width 1224 height 135
drag, startPoint x: 713, startPoint y: 422, endPoint x: 691, endPoint y: 427, distance: 22.6
click at [710, 422] on span "IB9PZX" at bounding box center [791, 427] width 292 height 22
click at [691, 427] on span "IB9PZX" at bounding box center [791, 427] width 292 height 22
drag, startPoint x: 698, startPoint y: 427, endPoint x: 645, endPoint y: 427, distance: 53.0
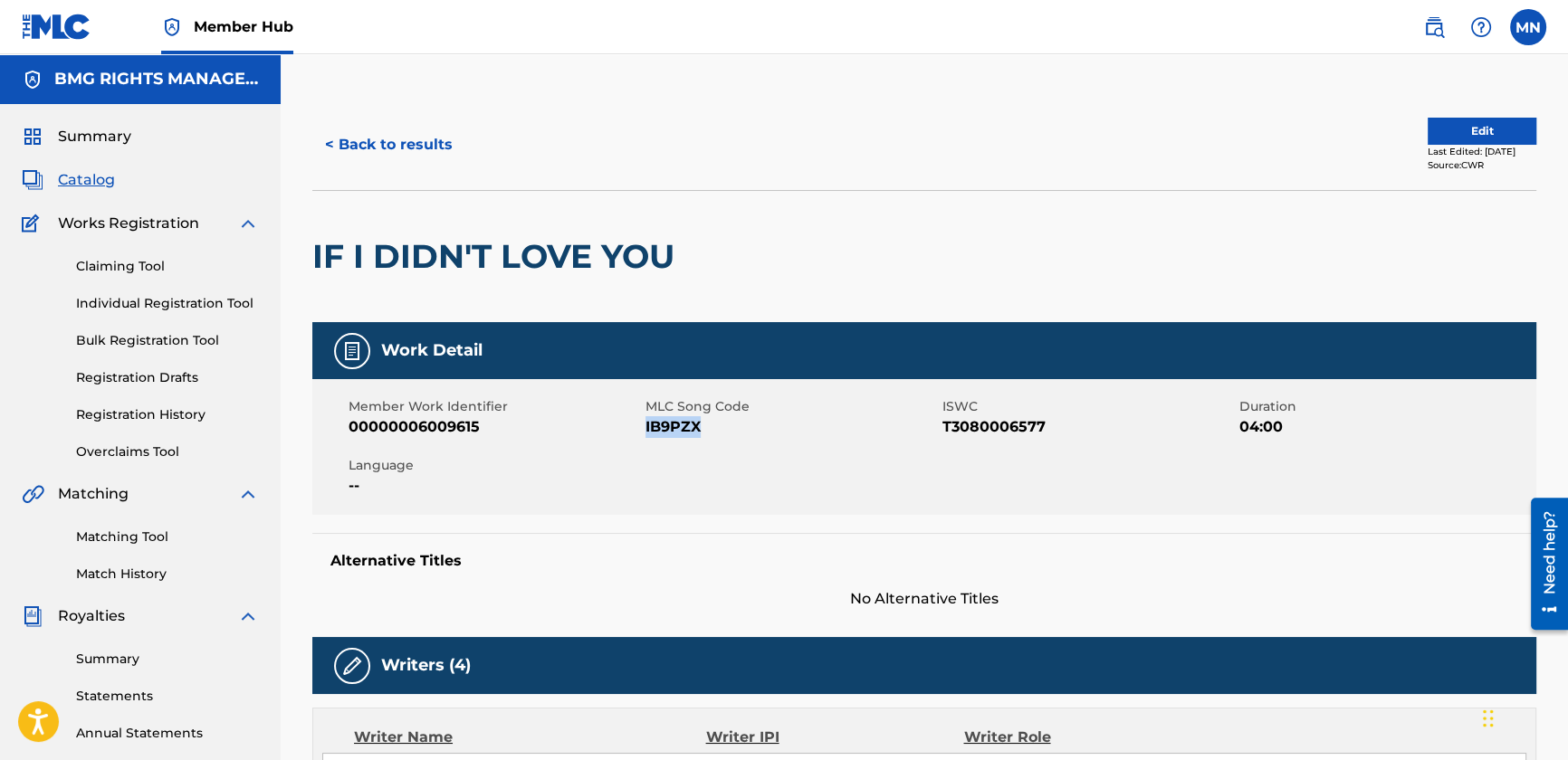
click at [645, 427] on span "IB9PZX" at bounding box center [791, 427] width 292 height 22
copy span "IB9PZX"
click at [378, 152] on button "< Back to results" at bounding box center [389, 145] width 153 height 45
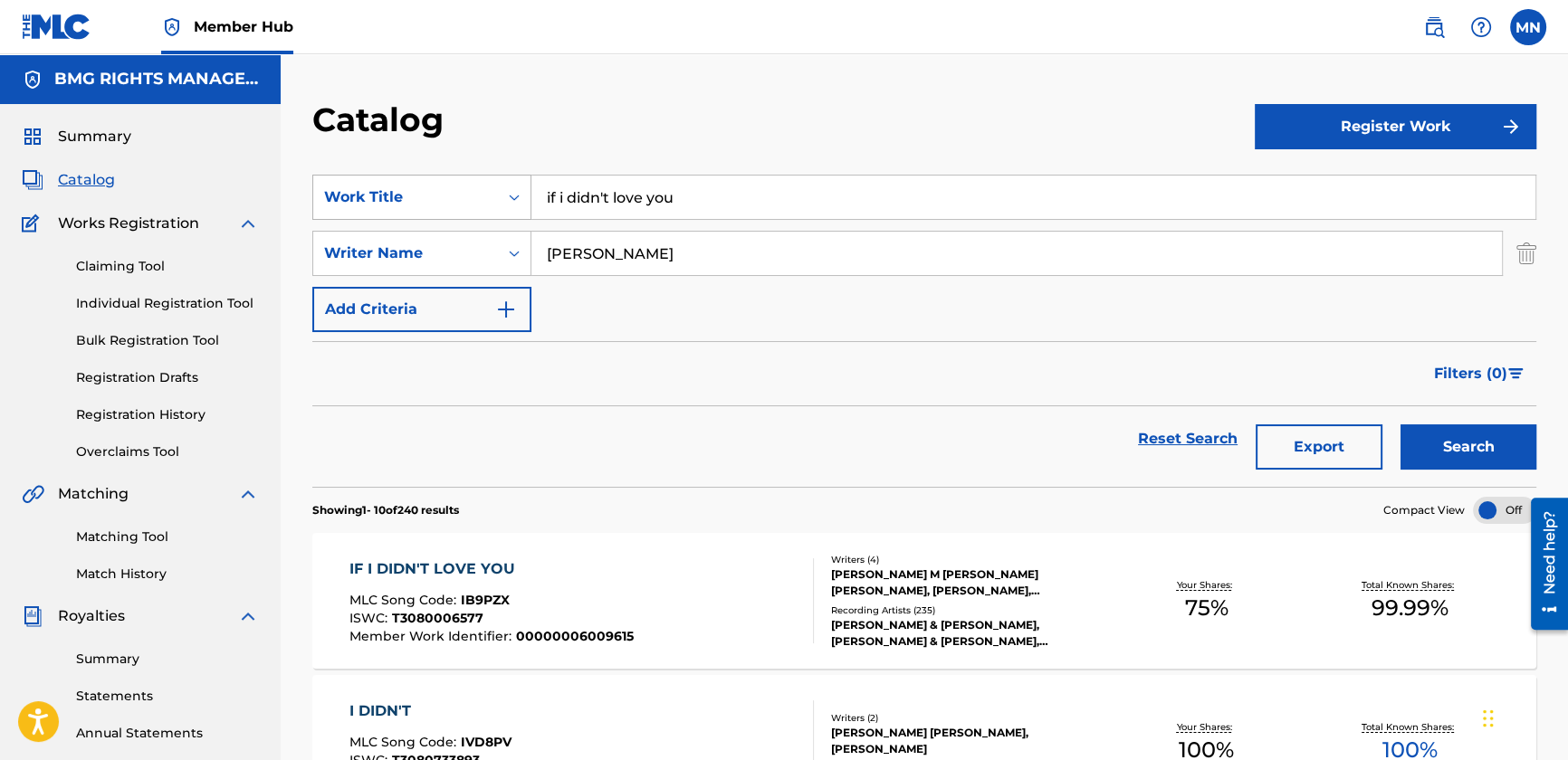
drag, startPoint x: 605, startPoint y: 203, endPoint x: 436, endPoint y: 207, distance: 169.0
click at [433, 207] on div "SearchWithCriteria58e7a44c-bf04-43c9-b2fd-1e8f3674d093 Work Title if i didn't l…" at bounding box center [925, 197] width 1224 height 45
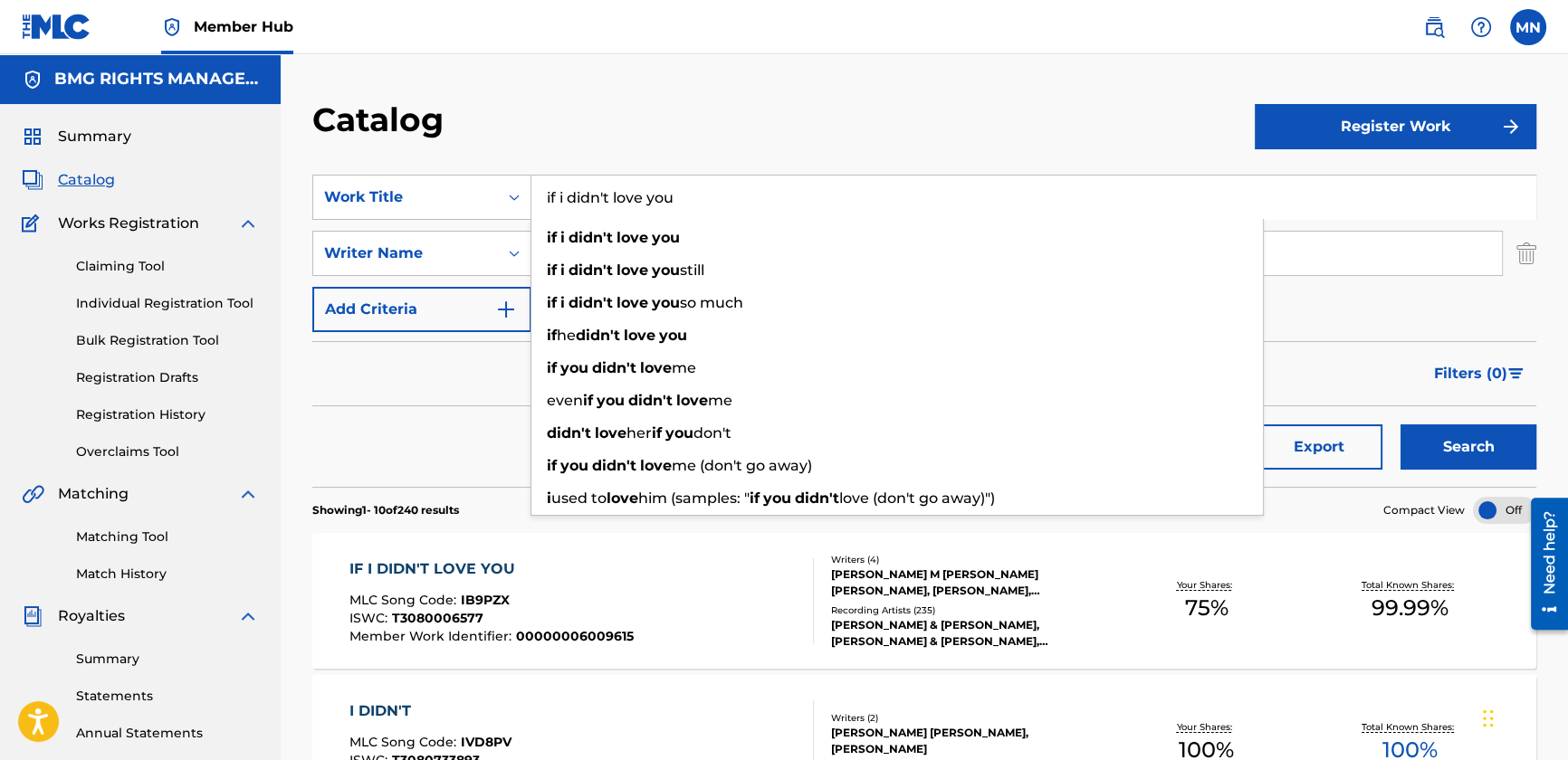
paste input "Blame It On Y"
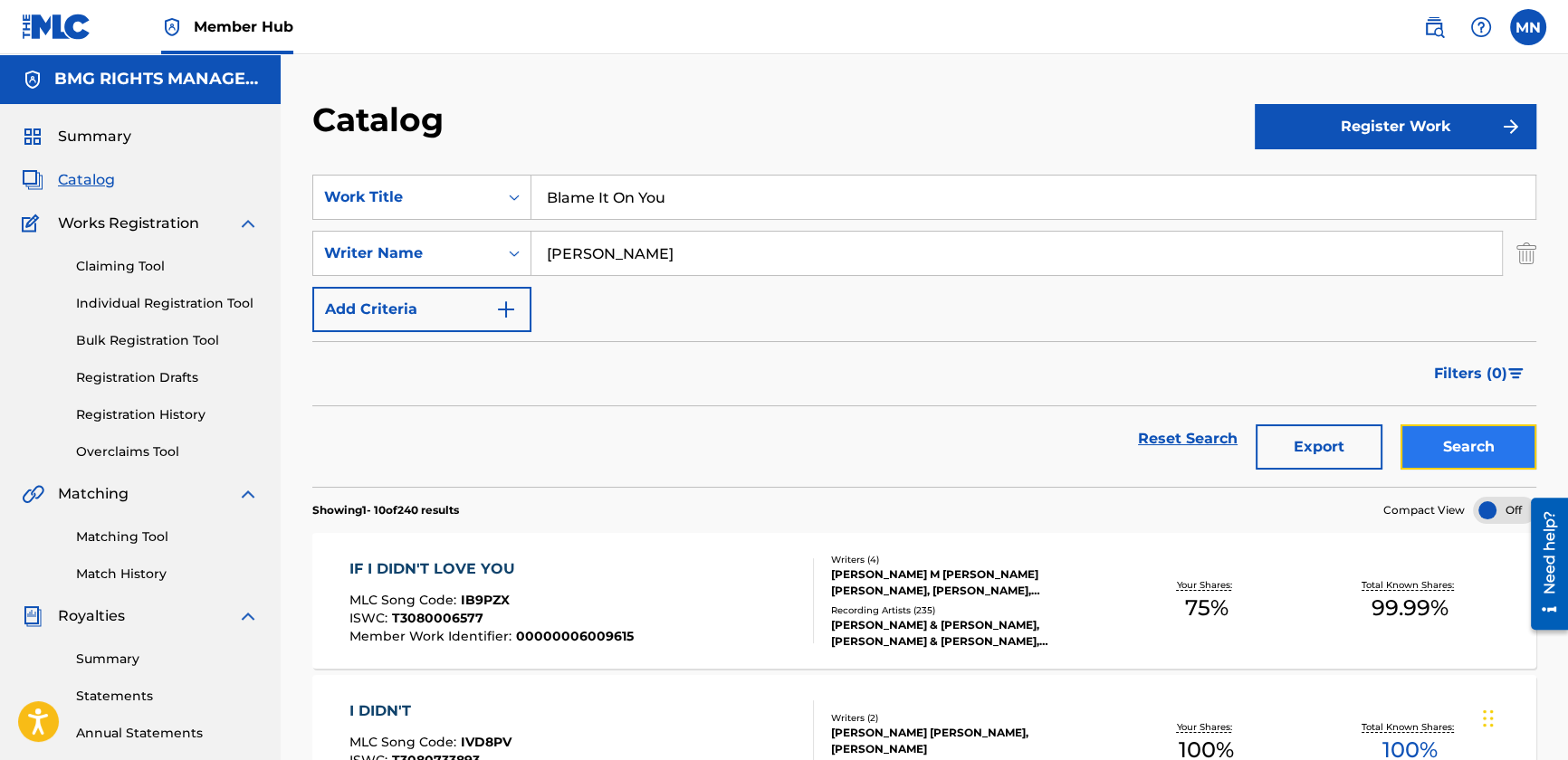
click at [1421, 447] on button "Search" at bounding box center [1468, 447] width 136 height 45
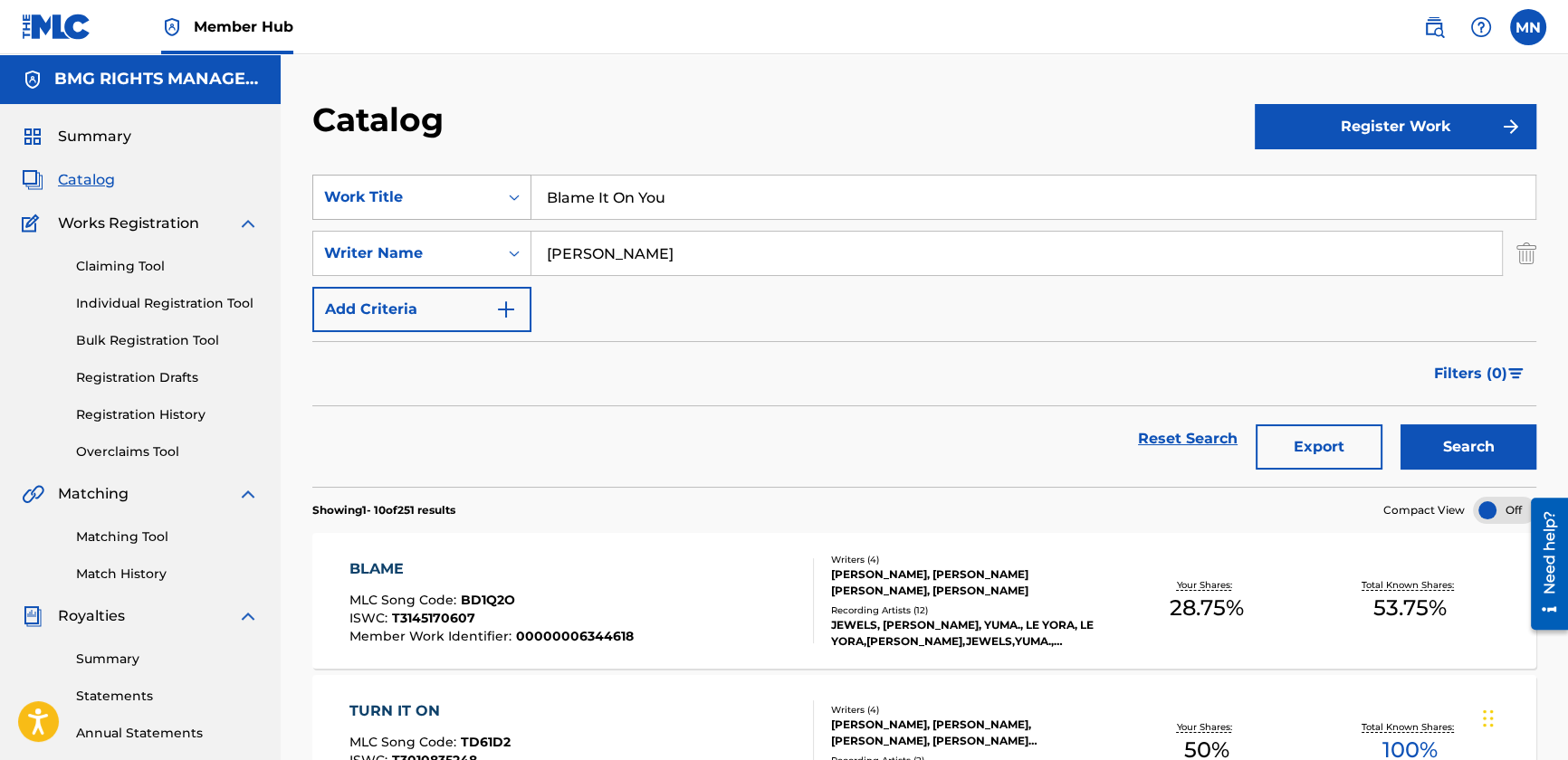
drag, startPoint x: 697, startPoint y: 195, endPoint x: 466, endPoint y: 194, distance: 231.0
click at [441, 196] on div "SearchWithCriteria58e7a44c-bf04-43c9-b2fd-1e8f3674d093 Work Title Blame It On Y…" at bounding box center [925, 197] width 1224 height 45
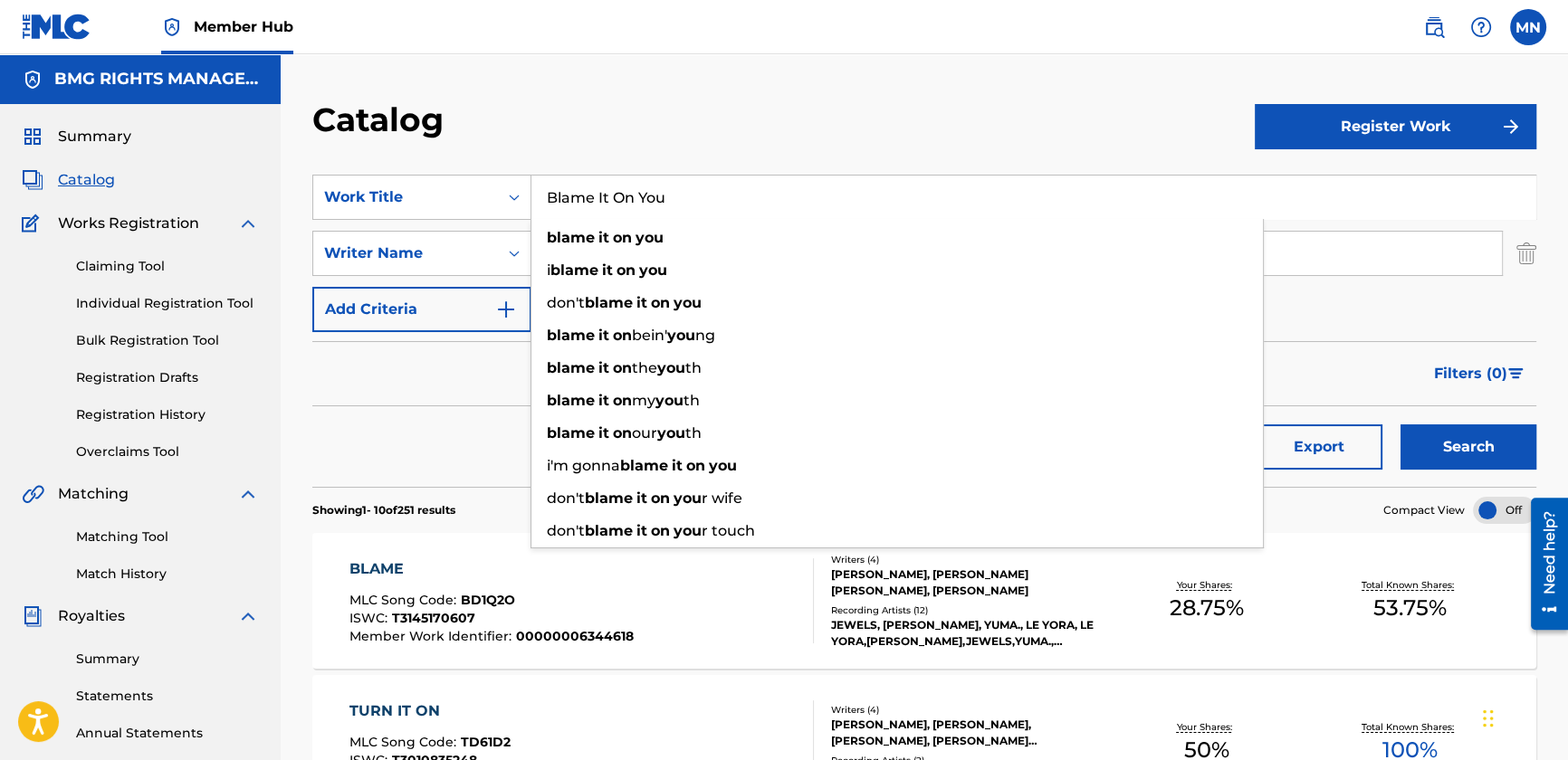
paste input "That's What Tequila Does"
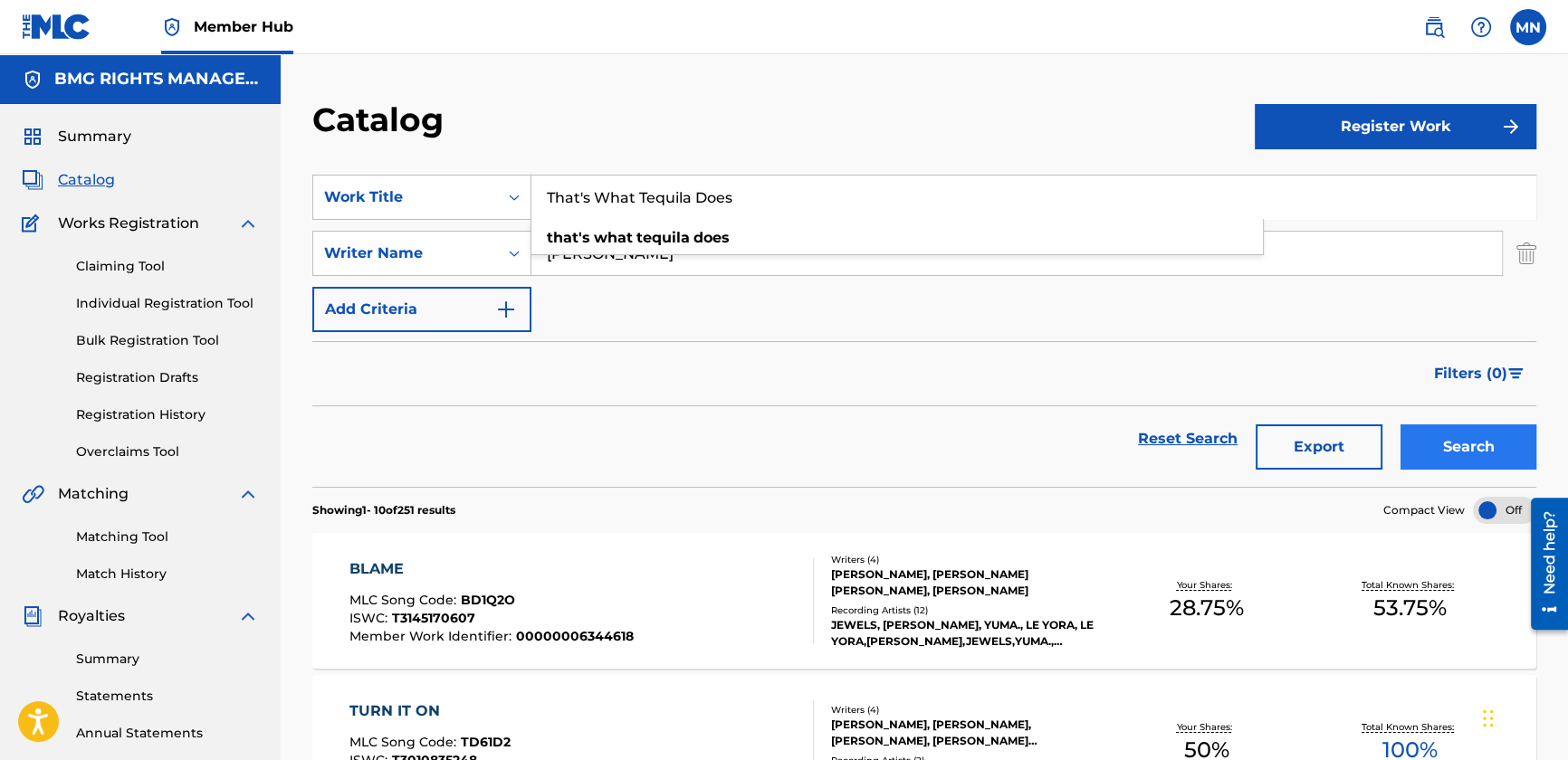
type input "That's What Tequila Does"
click at [1499, 437] on button "Search" at bounding box center [1468, 447] width 136 height 45
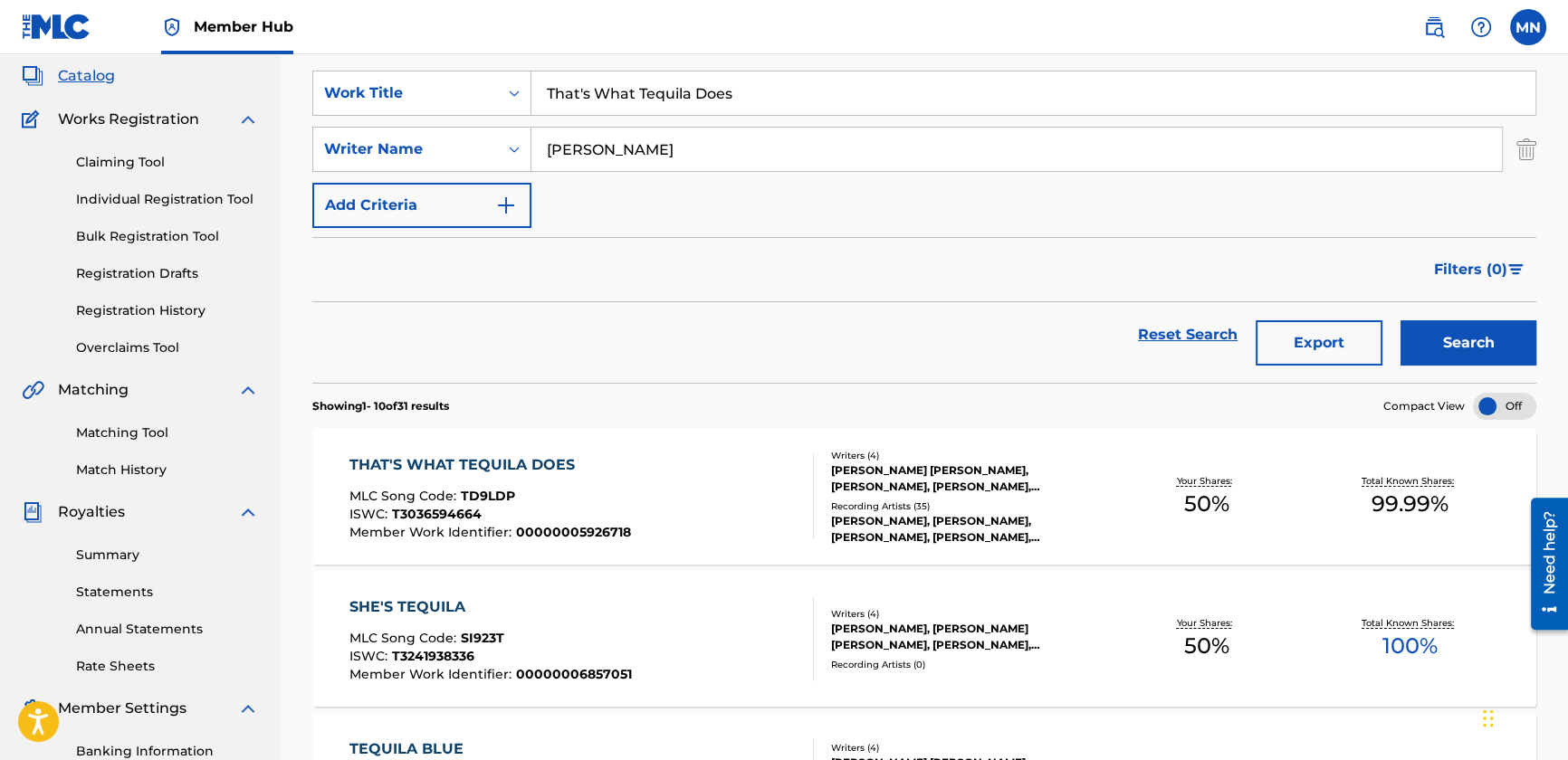
scroll to position [246, 0]
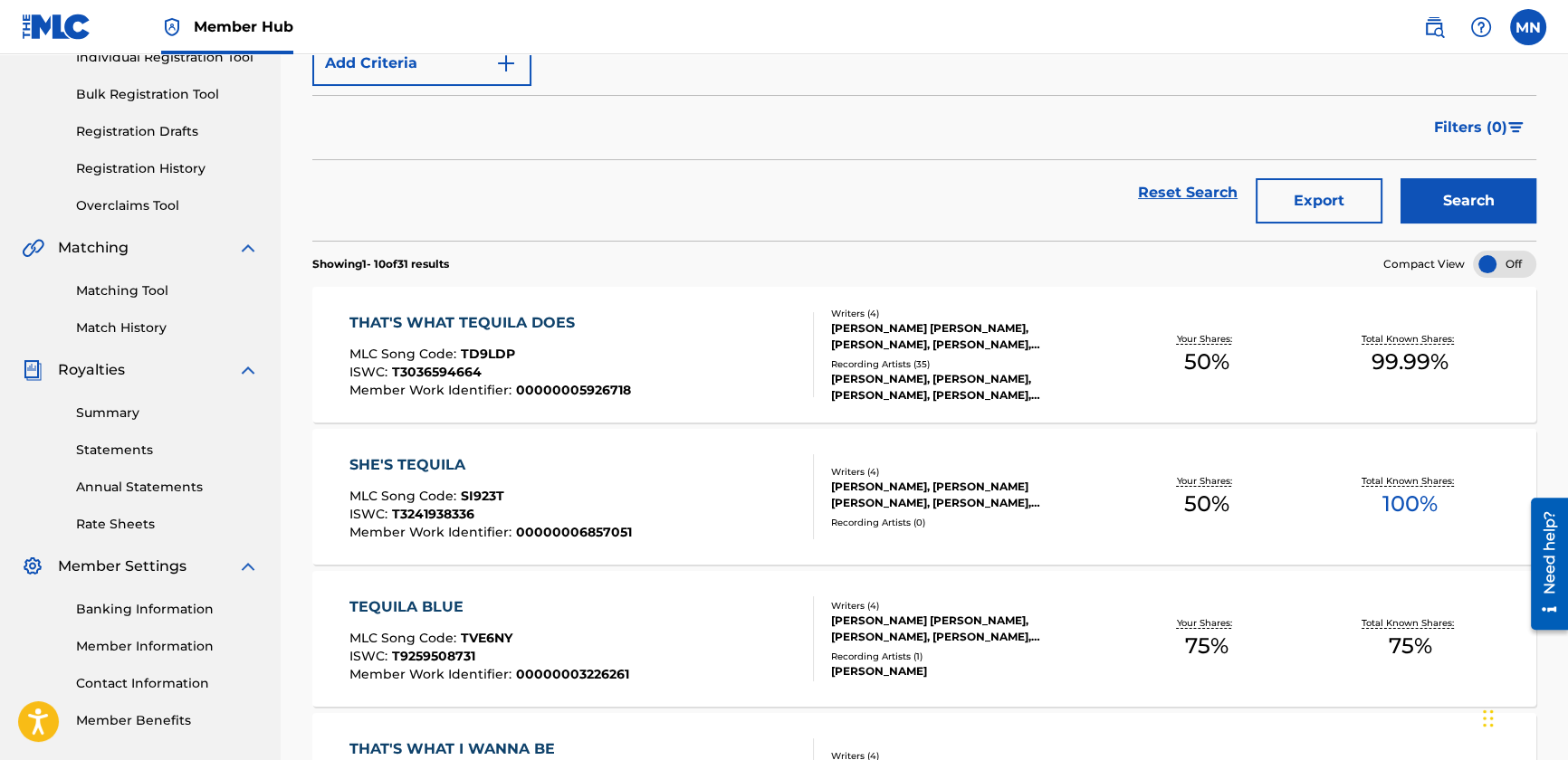
click at [671, 353] on div "THAT'S WHAT TEQUILA DOES MLC Song Code : TD9LDP ISWC : T3036594664 Member Work …" at bounding box center [582, 355] width 466 height 85
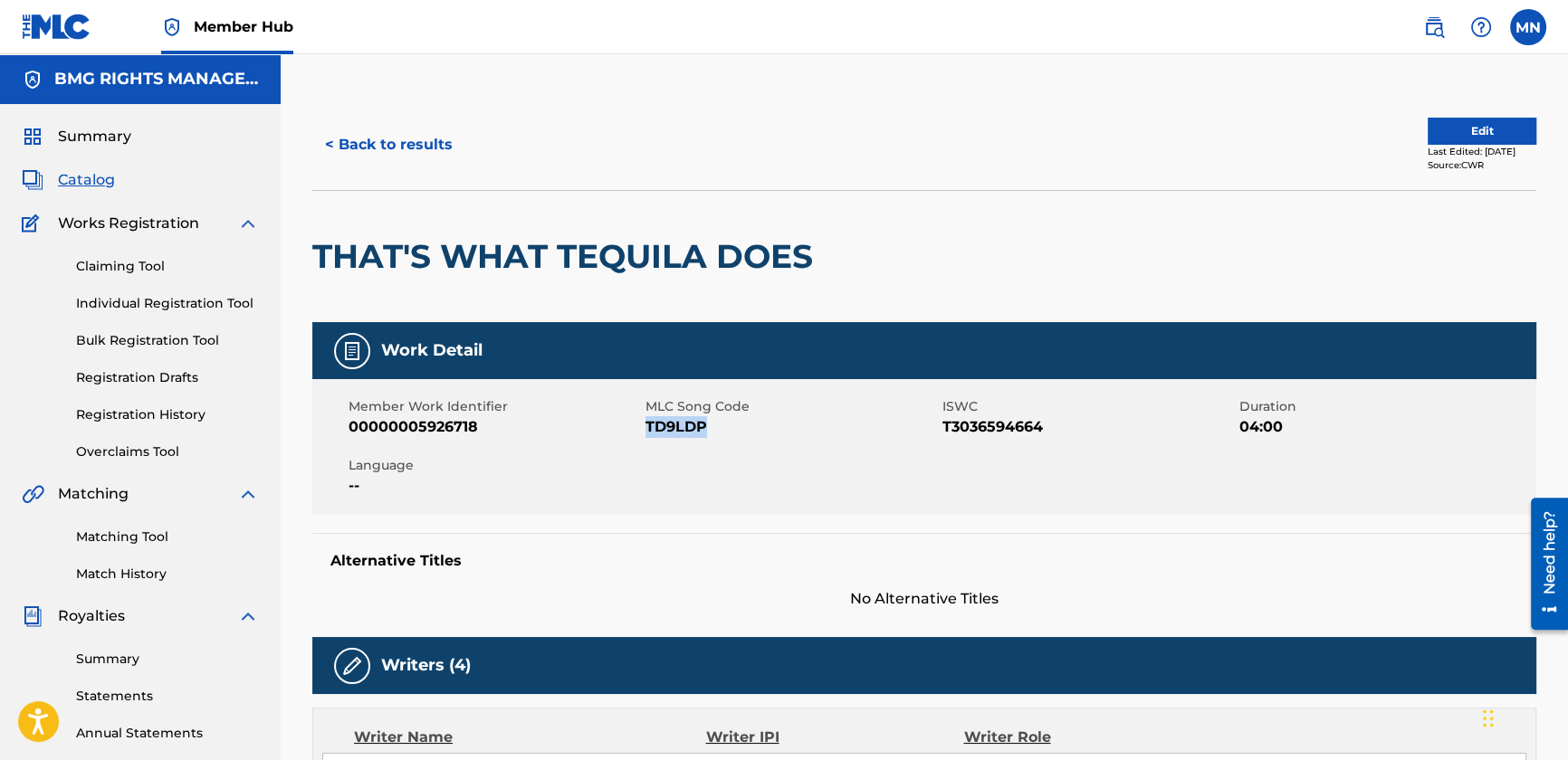
drag, startPoint x: 645, startPoint y: 425, endPoint x: 713, endPoint y: 426, distance: 68.0
click at [713, 426] on span "TD9LDP" at bounding box center [791, 427] width 292 height 22
drag, startPoint x: 713, startPoint y: 426, endPoint x: 282, endPoint y: 243, distance: 468.2
click at [235, 246] on div "Claiming Tool Individual Registration Tool Bulk Registration Tool Registration …" at bounding box center [140, 347] width 237 height 227
click at [328, 237] on h2 "THAT'S WHAT TEQUILA DOES" at bounding box center [567, 256] width 510 height 41
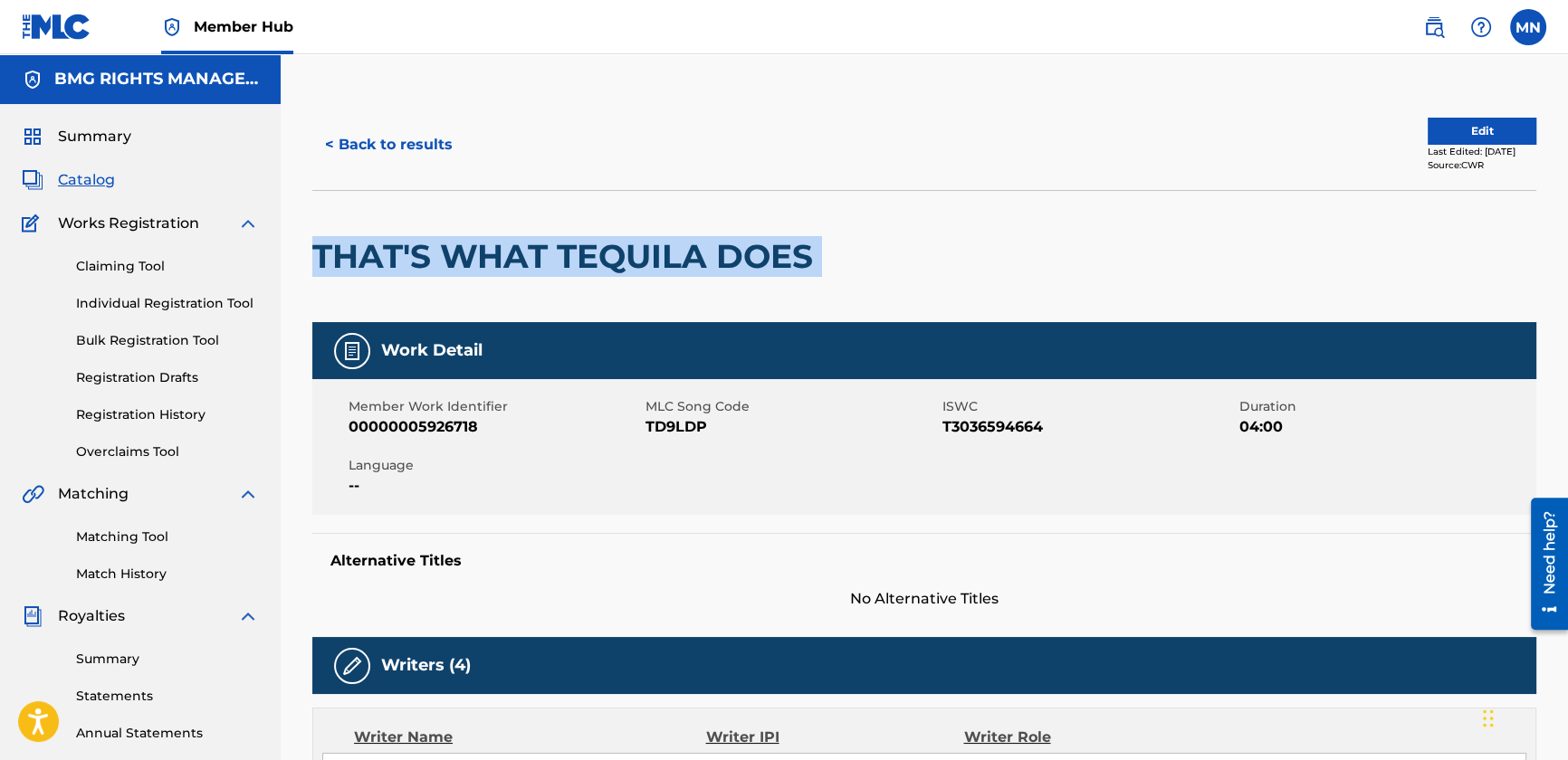
drag, startPoint x: 312, startPoint y: 244, endPoint x: 986, endPoint y: 251, distance: 674.0
click at [986, 251] on div "THAT'S WHAT TEQUILA DOES" at bounding box center [925, 255] width 1224 height 132
copy div "THAT'S WHAT TEQUILA DOES"
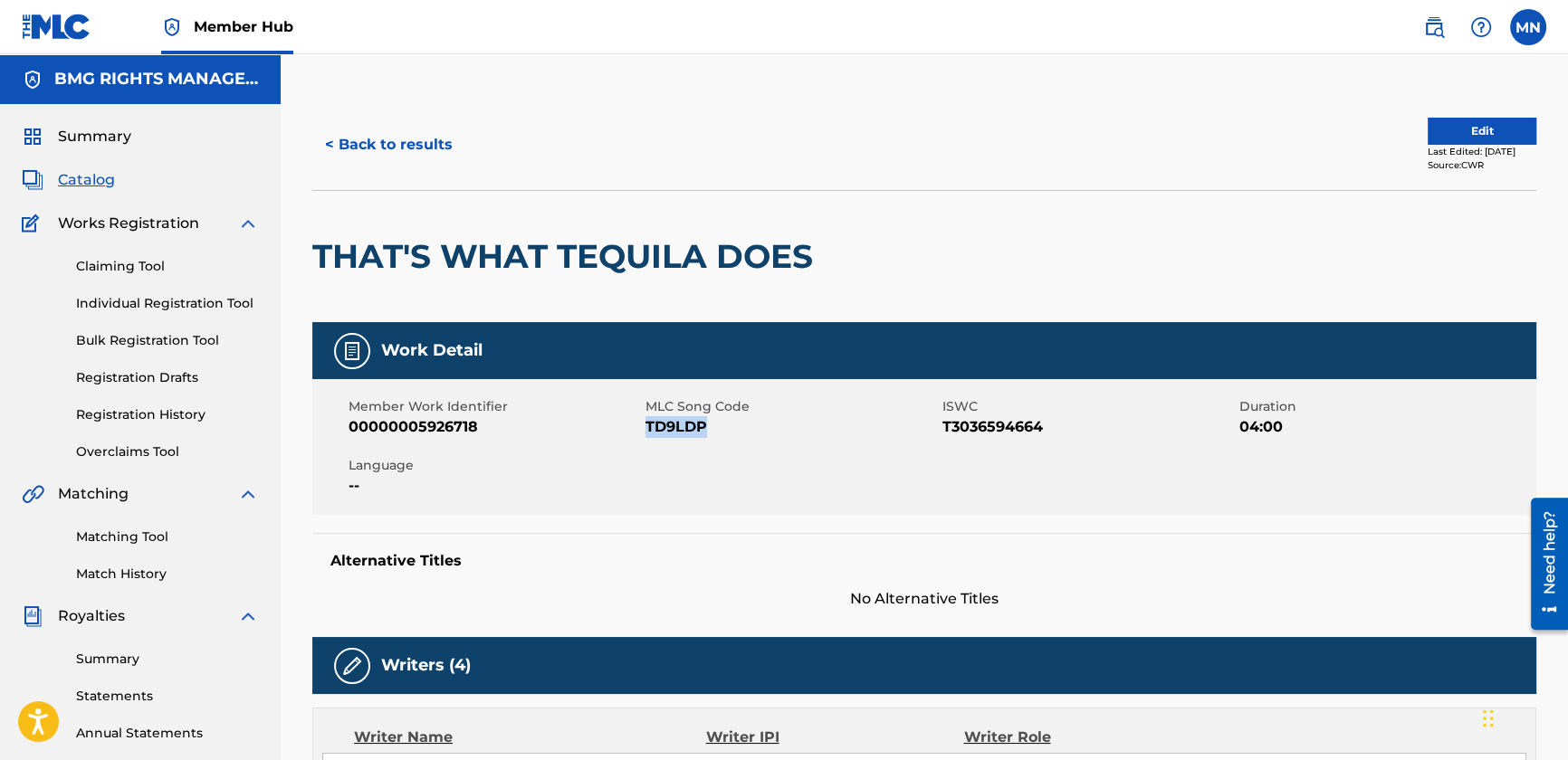
drag, startPoint x: 646, startPoint y: 425, endPoint x: 706, endPoint y: 429, distance: 60.1
click at [706, 429] on span "TD9LDP" at bounding box center [791, 427] width 292 height 22
copy span "TD9LDP"
click at [415, 143] on button "< Back to results" at bounding box center [389, 145] width 153 height 45
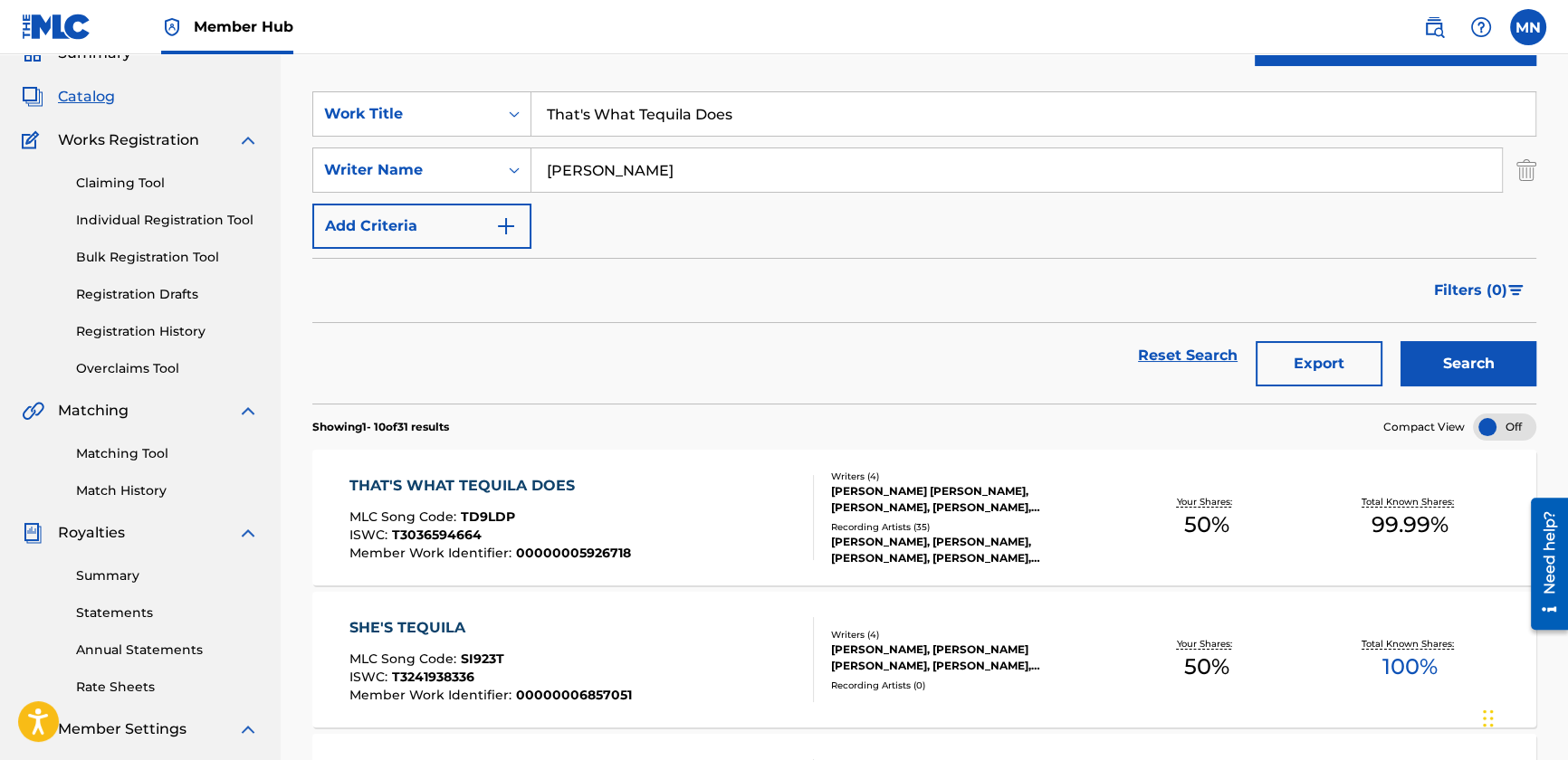
scroll to position [81, 0]
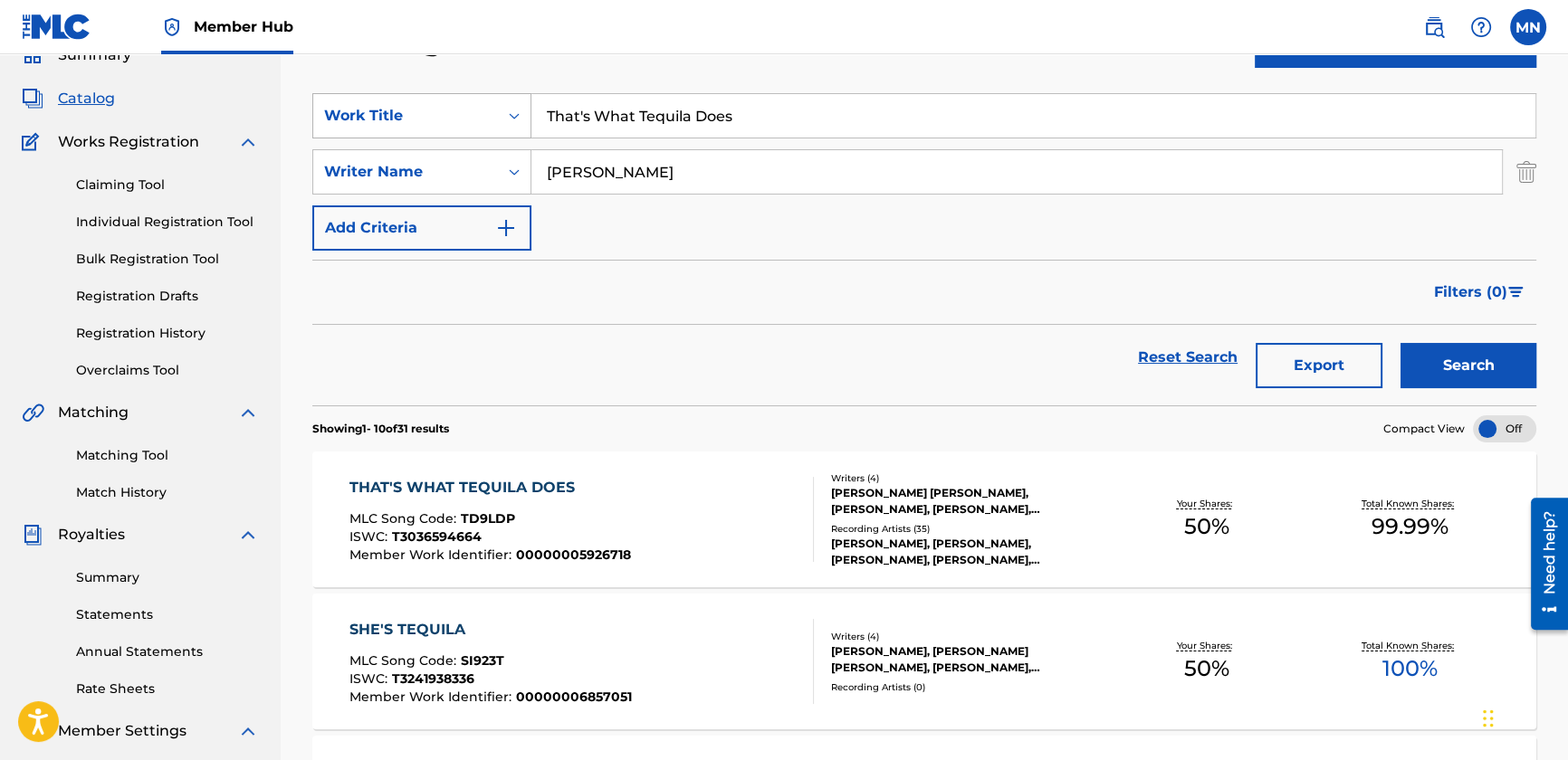
drag, startPoint x: 753, startPoint y: 106, endPoint x: 412, endPoint y: 98, distance: 341.1
click at [412, 98] on div "SearchWithCriteria58e7a44c-bf04-43c9-b2fd-1e8f3674d093 Work Title That's What T…" at bounding box center [925, 115] width 1224 height 45
paste input "rouble With A Heartbreak"
type input "Trouble With A Heartbreak"
click at [652, 260] on div "Filters ( 0 )" at bounding box center [925, 292] width 1224 height 65
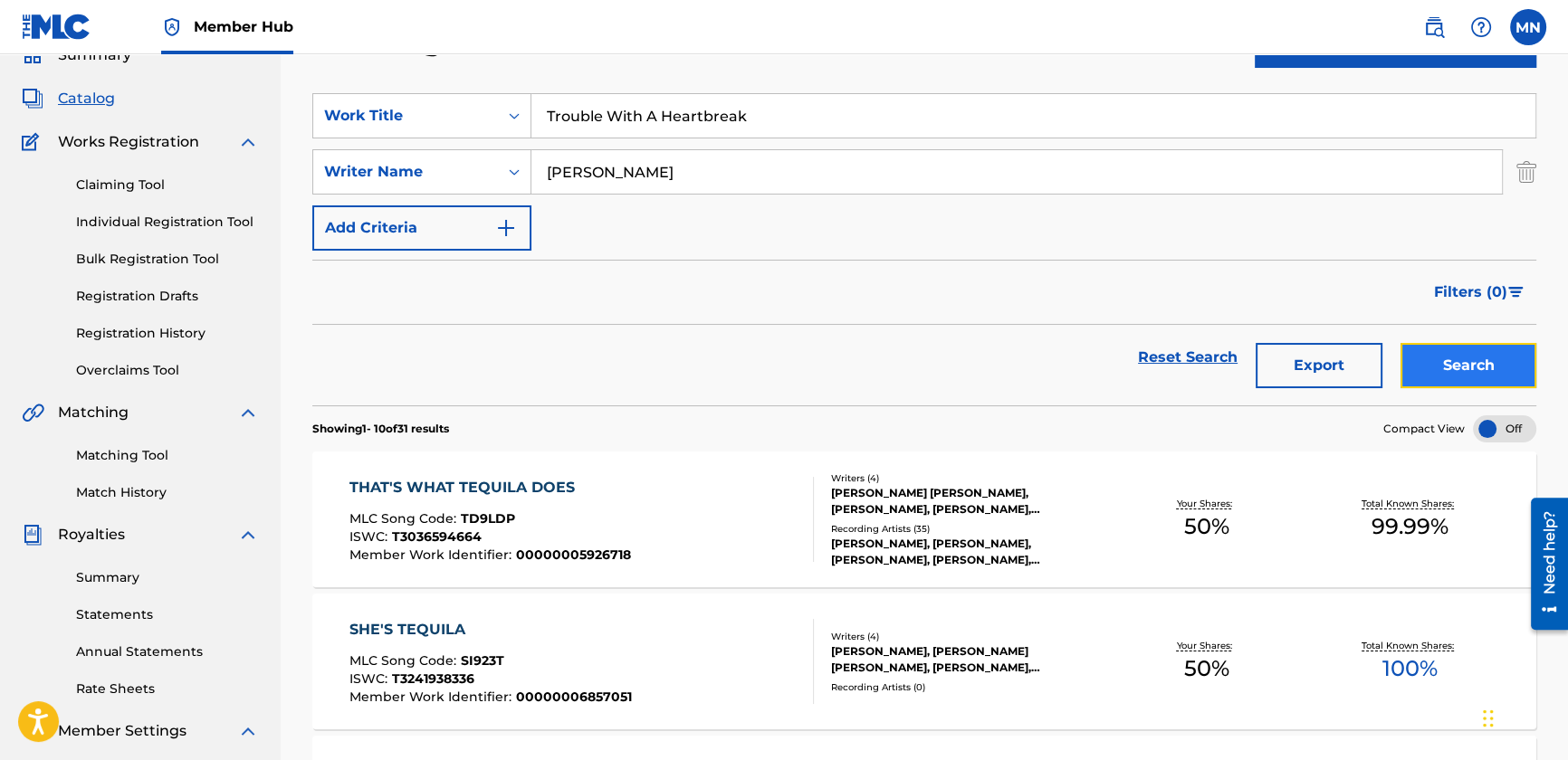
click at [1416, 346] on button "Search" at bounding box center [1468, 365] width 136 height 45
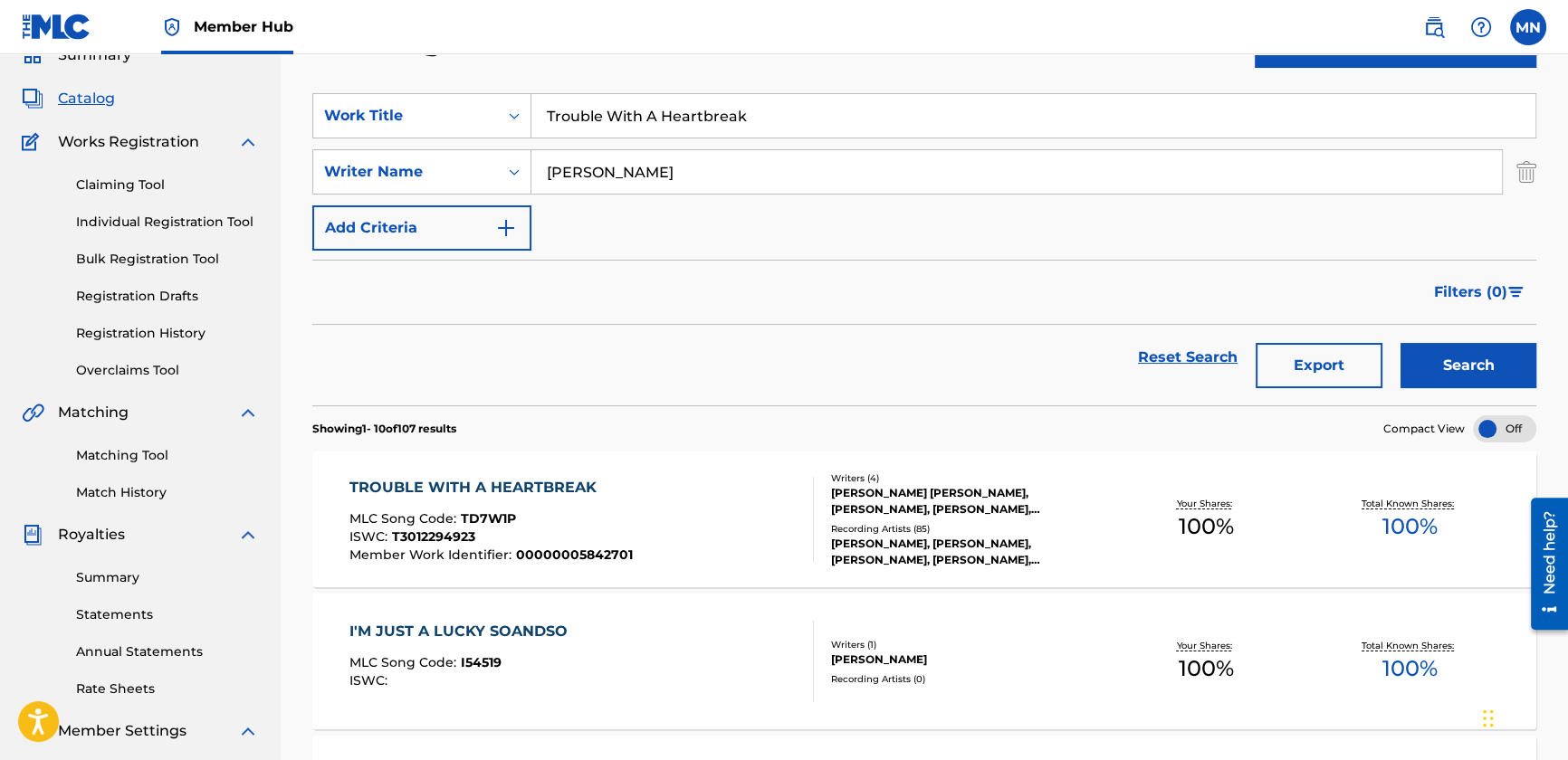
click at [531, 484] on div "TROUBLE WITH A HEARTBREAK" at bounding box center [490, 488] width 283 height 22
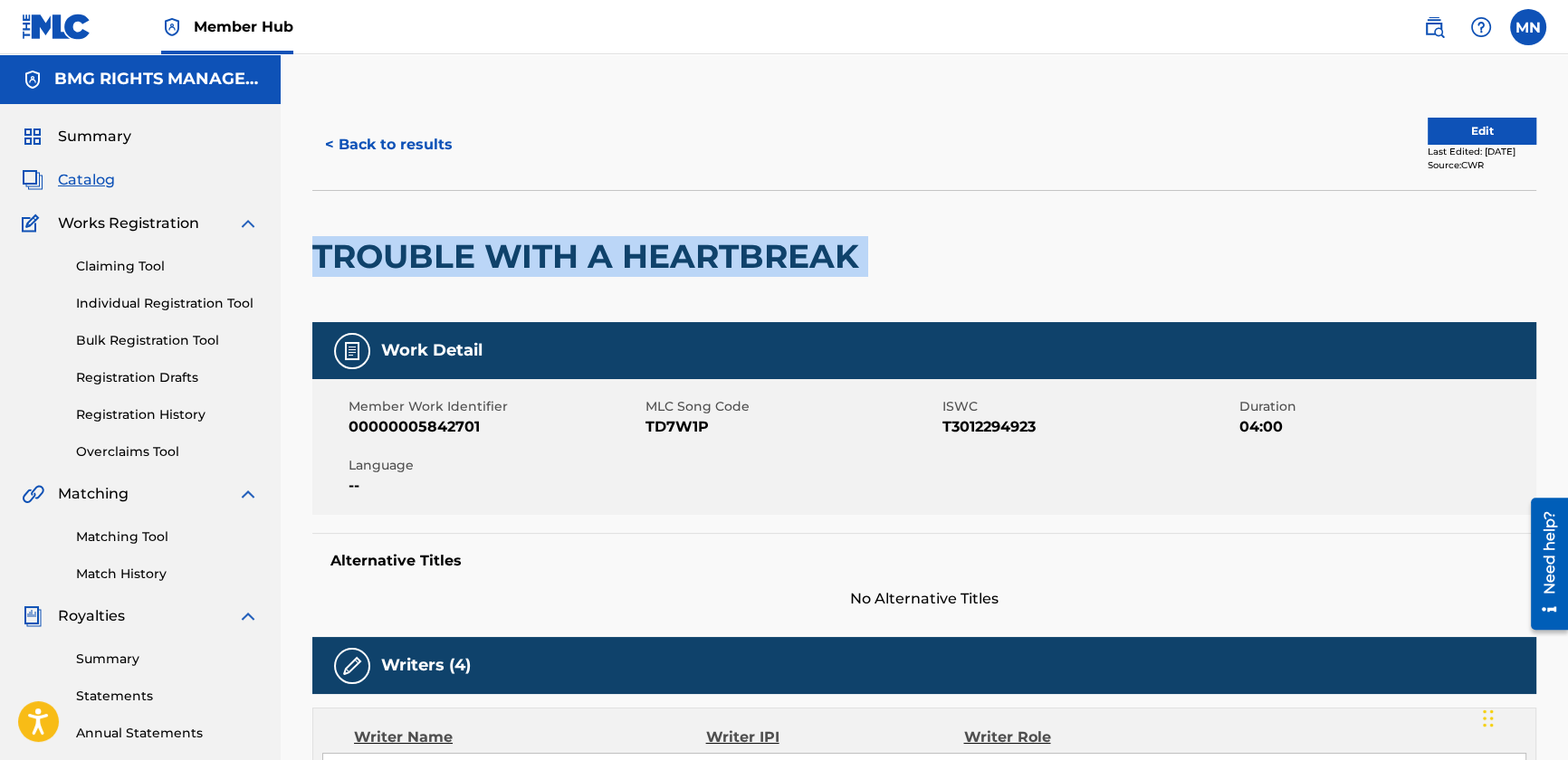
drag, startPoint x: 319, startPoint y: 251, endPoint x: 899, endPoint y: 228, distance: 580.5
click at [899, 228] on div "TROUBLE WITH A HEARTBREAK" at bounding box center [925, 255] width 1224 height 132
copy div "TROUBLE WITH A HEARTBREAK"
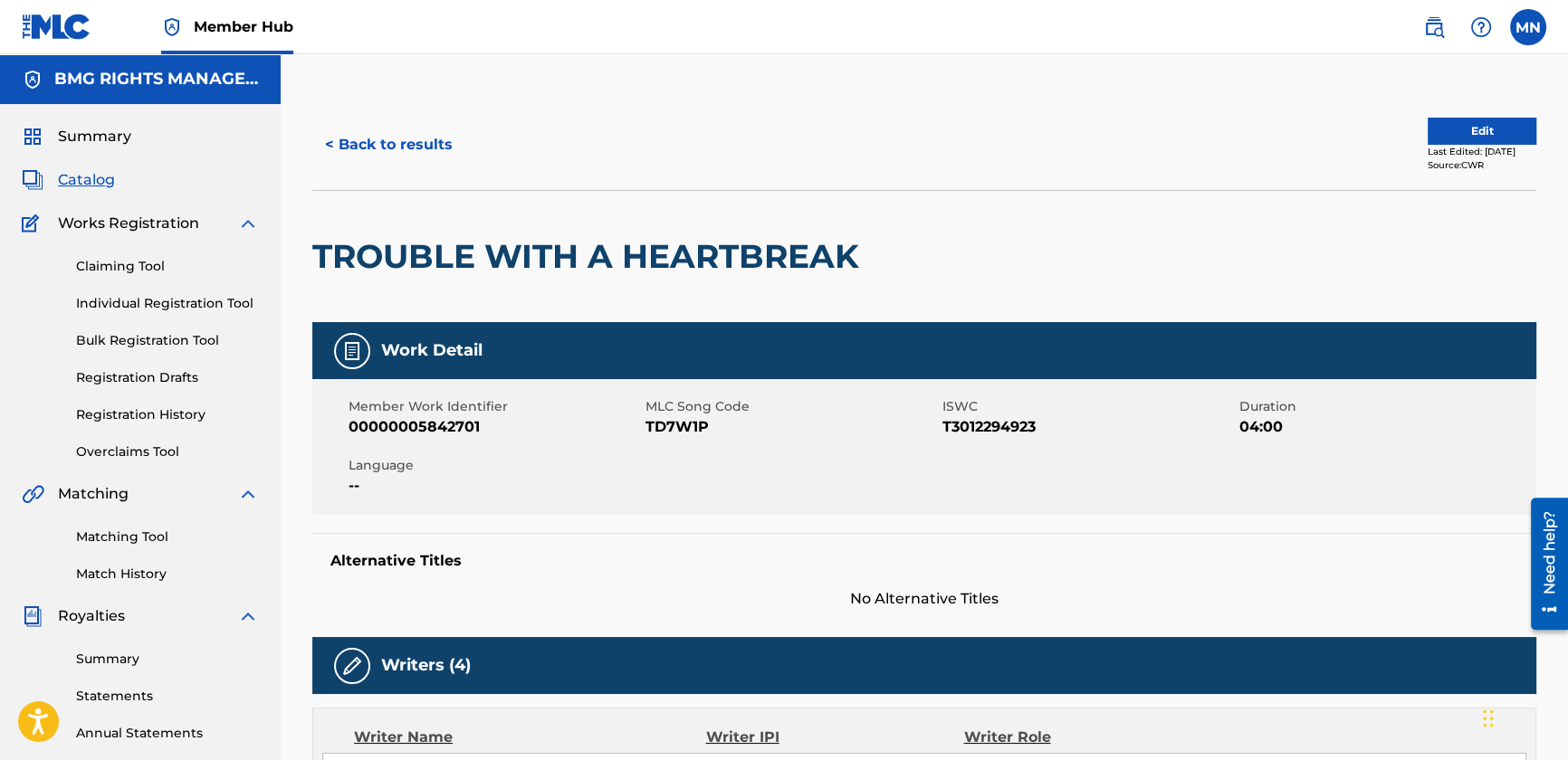
click at [665, 432] on span "TD7W1P" at bounding box center [791, 427] width 292 height 22
drag, startPoint x: 644, startPoint y: 422, endPoint x: 711, endPoint y: 417, distance: 67.2
click at [711, 417] on span "TD7W1P" at bounding box center [791, 427] width 292 height 22
copy span "TD7W1P"
